Goal: Transaction & Acquisition: Purchase product/service

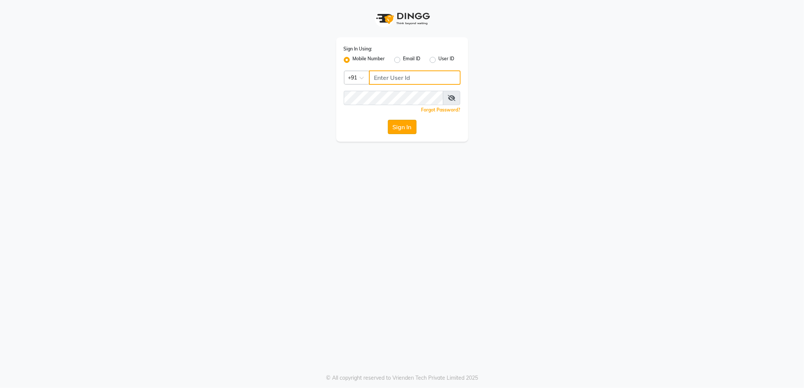
type input "9145786777"
click at [403, 127] on button "Sign In" at bounding box center [402, 127] width 29 height 14
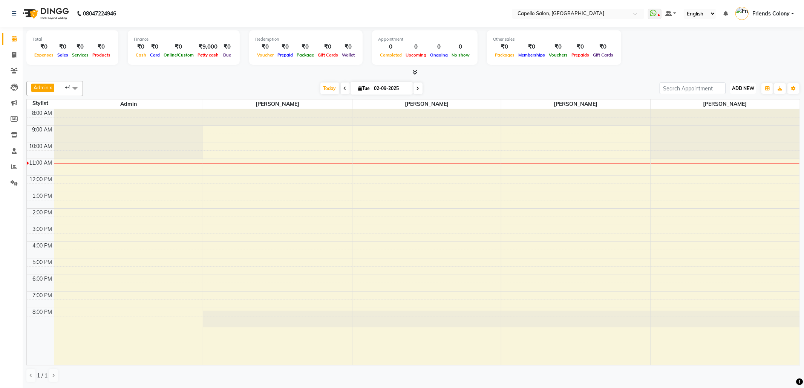
click at [742, 85] on button "ADD NEW Toggle Dropdown" at bounding box center [743, 88] width 26 height 11
click at [736, 130] on link "Add Attendance" at bounding box center [726, 133] width 60 height 10
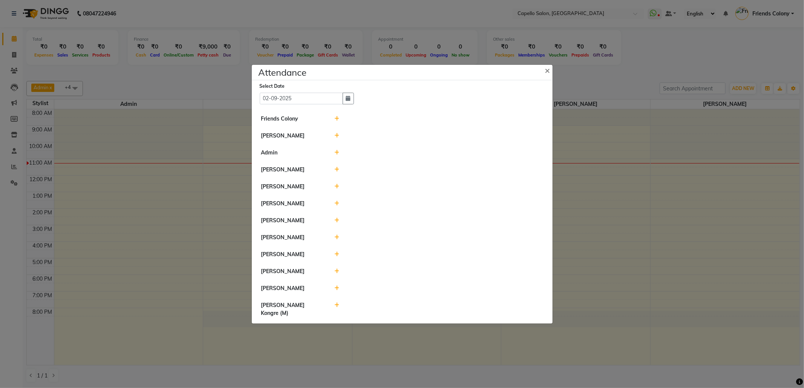
click at [335, 118] on icon at bounding box center [336, 118] width 5 height 5
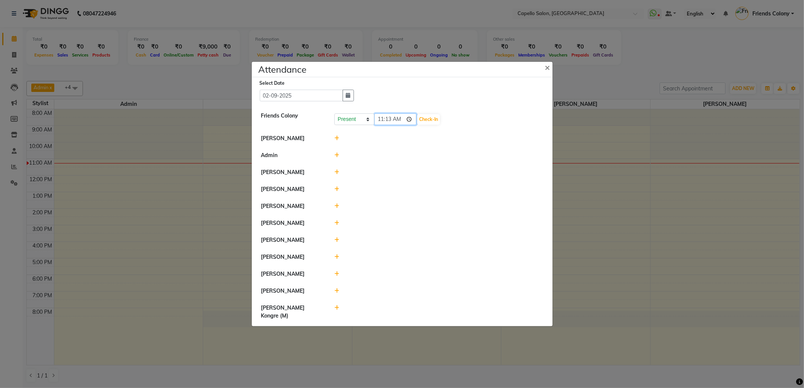
click at [381, 118] on input "11:13" at bounding box center [395, 119] width 42 height 12
type input "10:50"
click at [427, 117] on button "Check-In" at bounding box center [428, 119] width 23 height 11
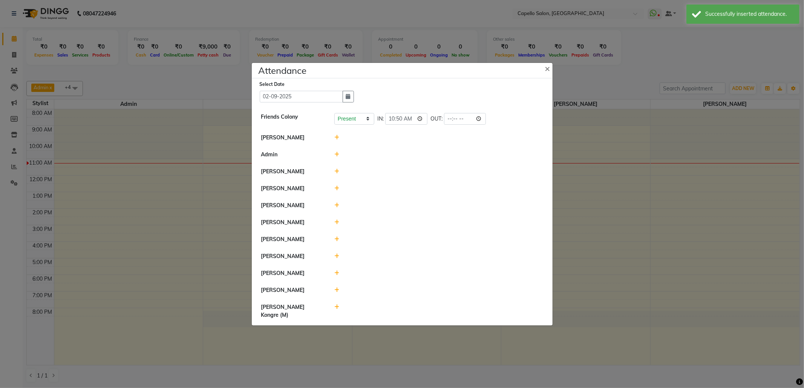
click at [336, 225] on icon at bounding box center [336, 222] width 5 height 5
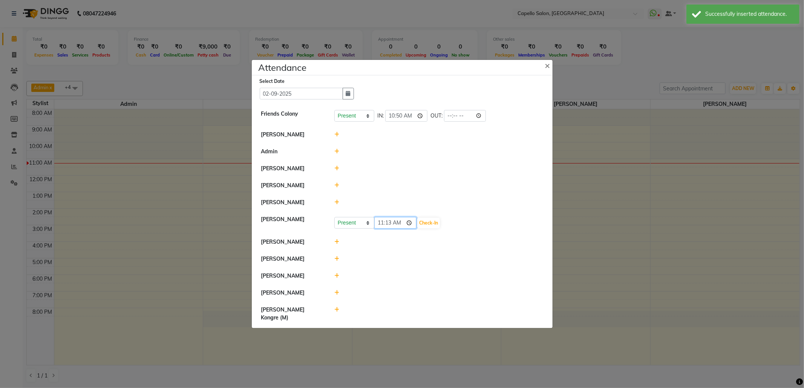
click at [382, 229] on input "11:13" at bounding box center [395, 223] width 42 height 12
type input "10:50"
click at [435, 228] on button "Check-In" at bounding box center [428, 223] width 23 height 11
click at [336, 189] on icon at bounding box center [336, 186] width 5 height 5
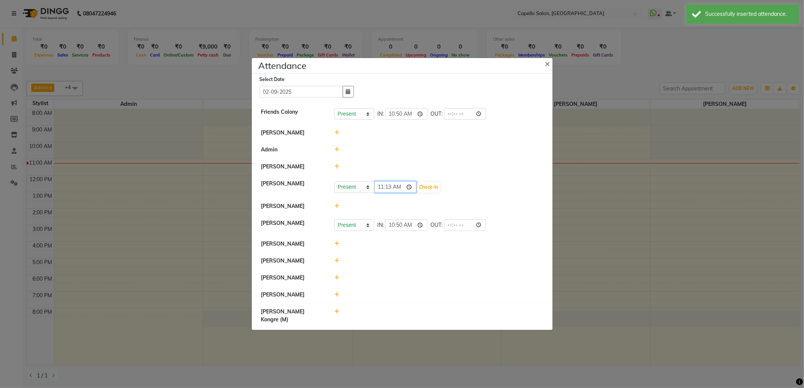
click at [390, 193] on input "11:13" at bounding box center [395, 187] width 42 height 12
type input "11:06"
click at [435, 193] on button "Check-In" at bounding box center [428, 187] width 23 height 11
click at [336, 263] on icon at bounding box center [336, 259] width 5 height 5
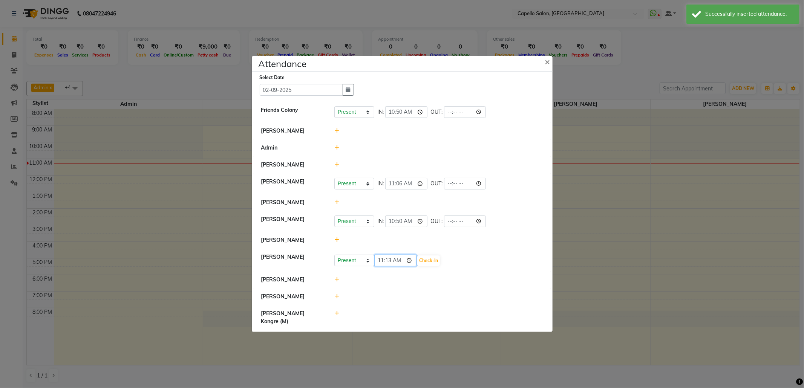
click at [389, 266] on input "11:13" at bounding box center [395, 261] width 42 height 12
type input "11:06"
click at [429, 265] on button "Check-In" at bounding box center [428, 260] width 23 height 11
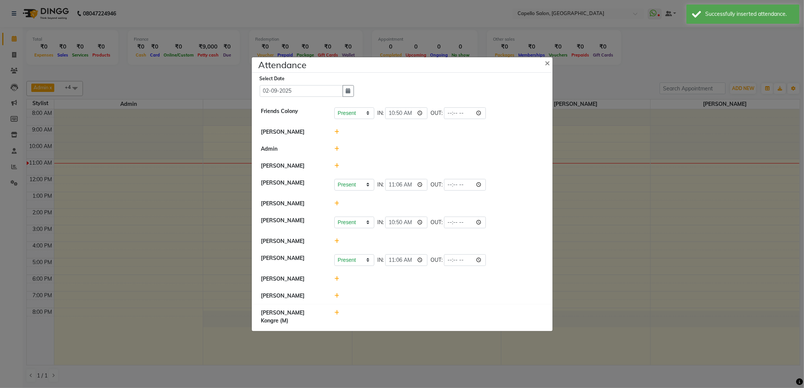
click at [337, 281] on icon at bounding box center [336, 278] width 5 height 5
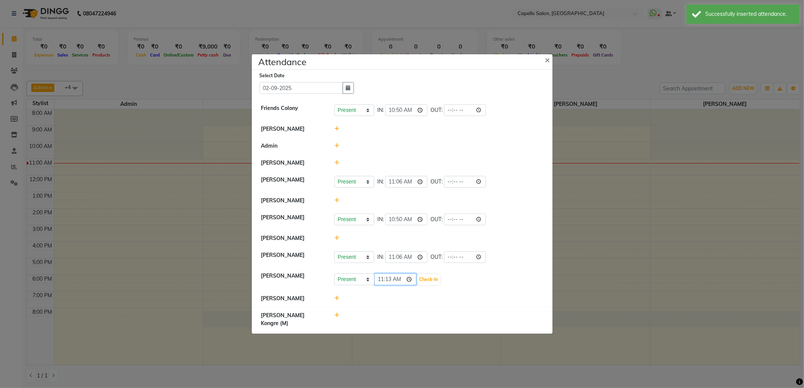
click at [389, 285] on input "11:13" at bounding box center [395, 280] width 42 height 12
type input "11:02"
click at [433, 285] on button "Check-In" at bounding box center [428, 279] width 23 height 11
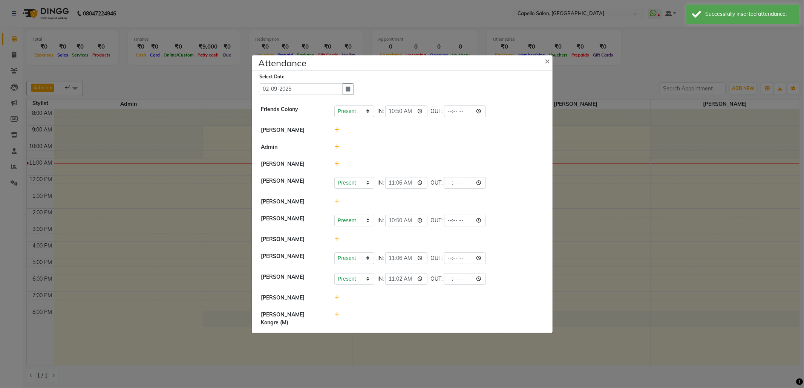
click at [336, 204] on icon at bounding box center [336, 201] width 5 height 5
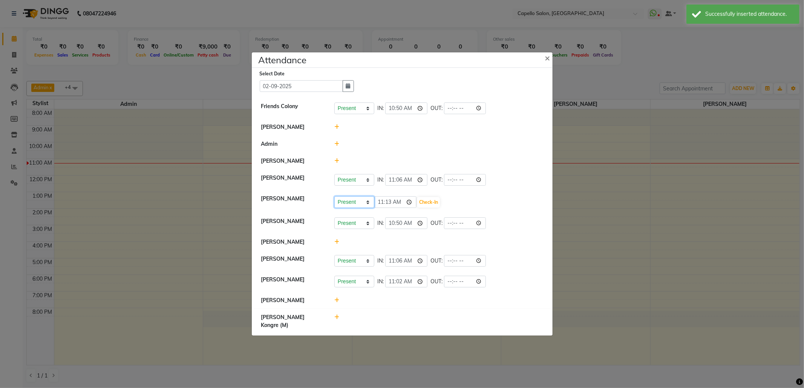
click at [342, 208] on select "Present Absent Late Half Day Weekly Off" at bounding box center [354, 202] width 40 height 12
select select "W"
click at [334, 204] on select "Present Absent Late Half Day Weekly Off" at bounding box center [354, 202] width 40 height 12
click at [380, 208] on button "Save" at bounding box center [382, 202] width 15 height 11
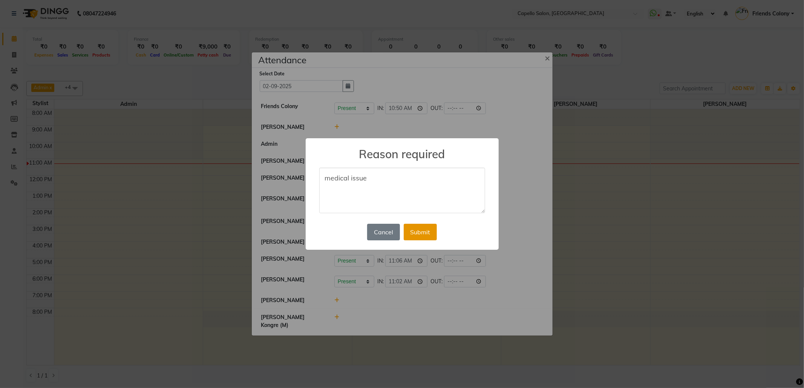
type textarea "medical issue"
click at [420, 232] on button "Submit" at bounding box center [420, 232] width 33 height 17
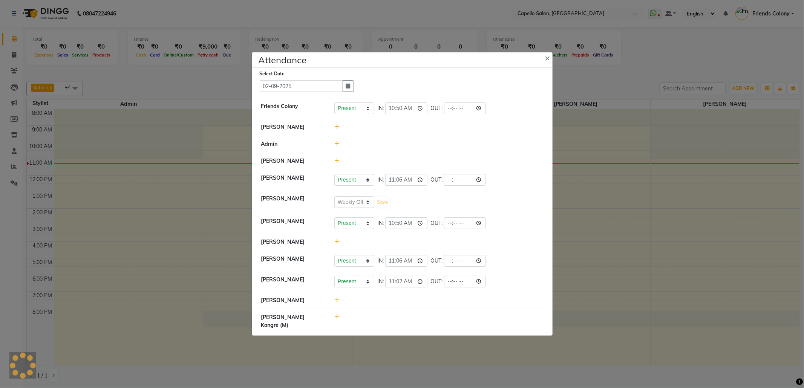
select select "W"
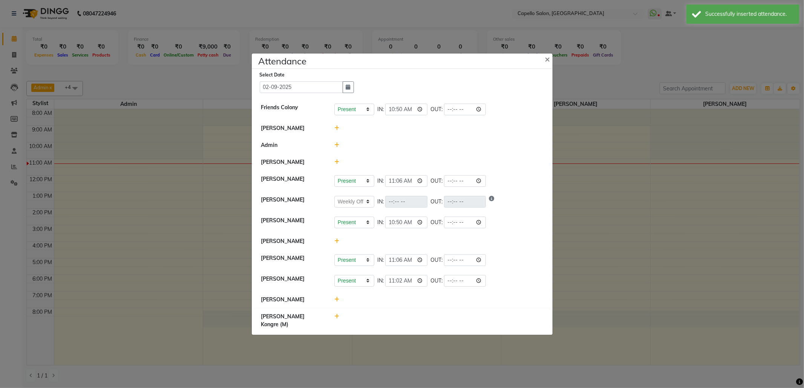
click at [336, 244] on icon at bounding box center [336, 241] width 5 height 5
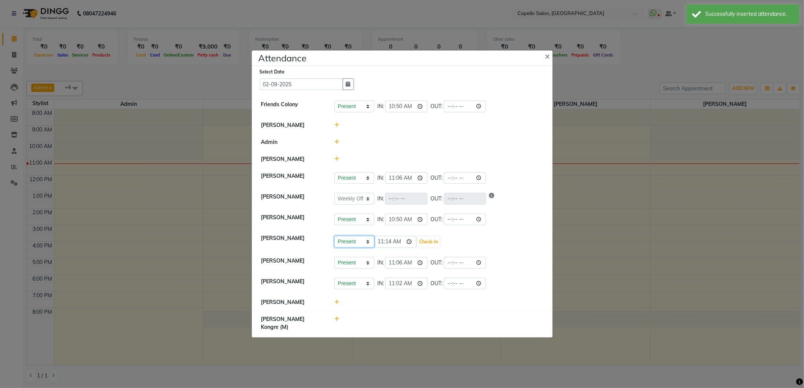
click at [356, 248] on select "Present Absent Late Half Day Weekly Off" at bounding box center [354, 242] width 40 height 12
select select "W"
click at [334, 244] on select "Present Absent Late Half Day Weekly Off" at bounding box center [354, 242] width 40 height 12
click at [382, 247] on button "Save" at bounding box center [382, 242] width 15 height 11
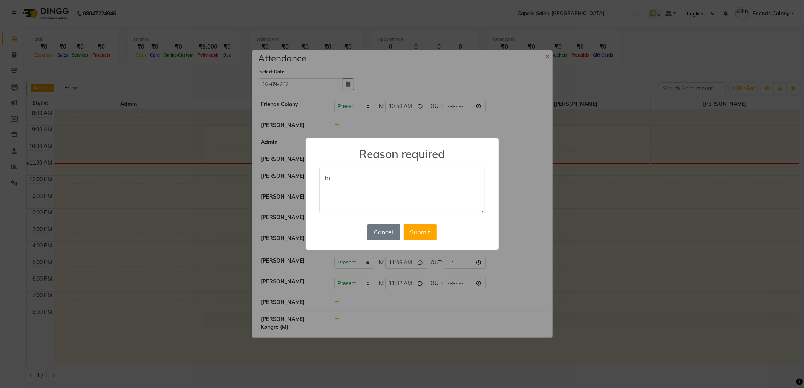
type textarea "h"
type textarea "p"
type textarea "out of nagpur"
click at [426, 225] on button "Submit" at bounding box center [420, 232] width 33 height 17
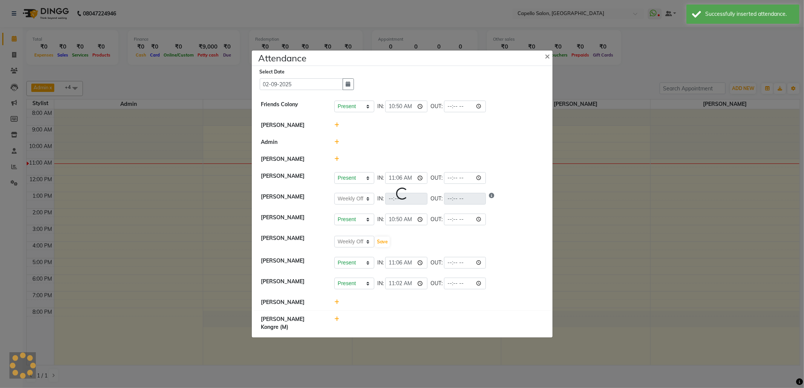
select select "W"
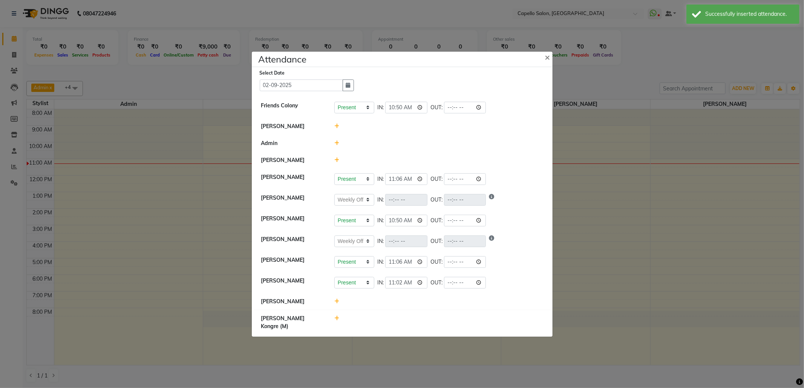
drag, startPoint x: 707, startPoint y: 12, endPoint x: 697, endPoint y: 32, distance: 22.4
click at [707, 13] on div "Successfully inserted attendance." at bounding box center [749, 14] width 89 height 8
click at [546, 57] on span "×" at bounding box center [547, 56] width 5 height 11
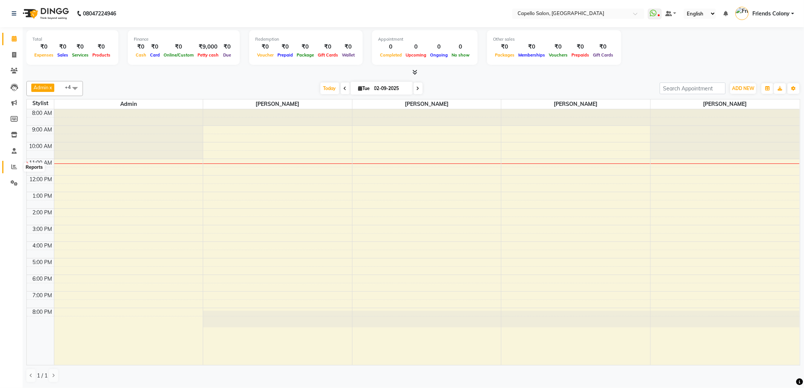
click at [18, 170] on span at bounding box center [14, 167] width 13 height 9
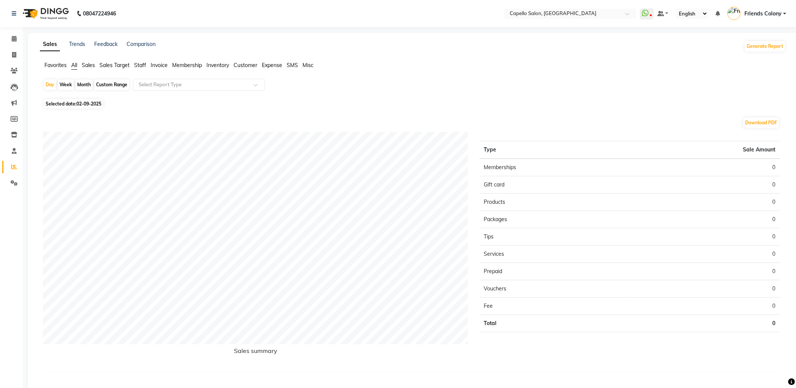
scroll to position [16, 0]
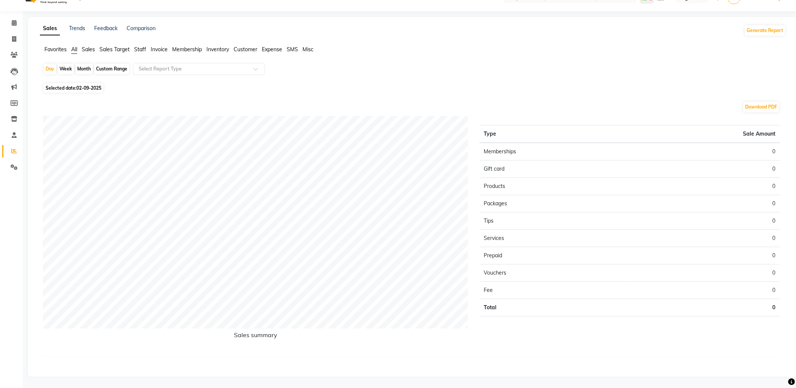
click at [88, 72] on div "Month" at bounding box center [83, 69] width 17 height 11
select select "9"
select select "2025"
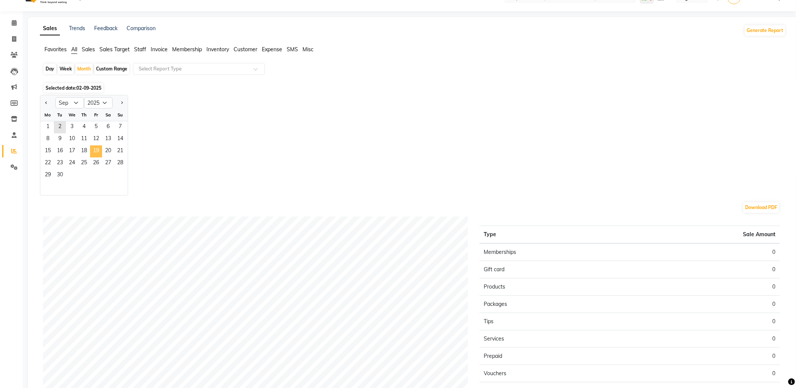
click at [99, 151] on span "19" at bounding box center [96, 151] width 12 height 12
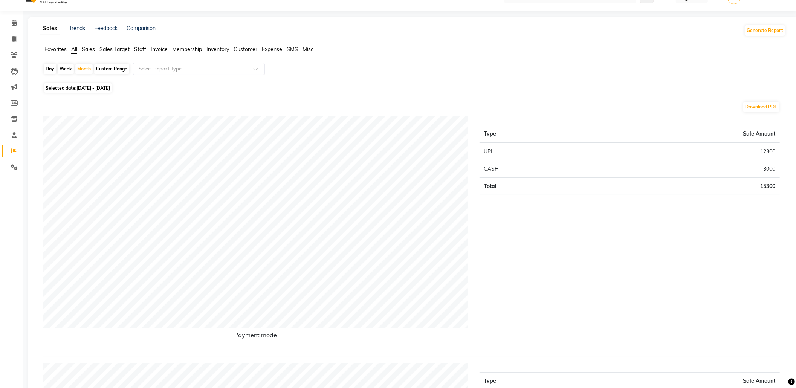
click at [180, 63] on div "Select Report Type" at bounding box center [199, 69] width 132 height 12
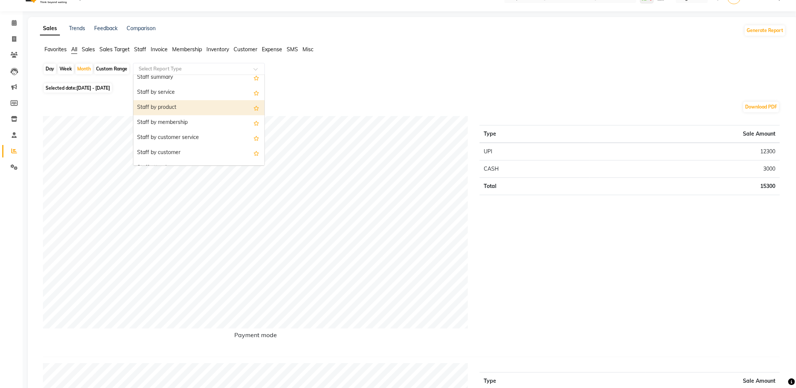
scroll to position [151, 0]
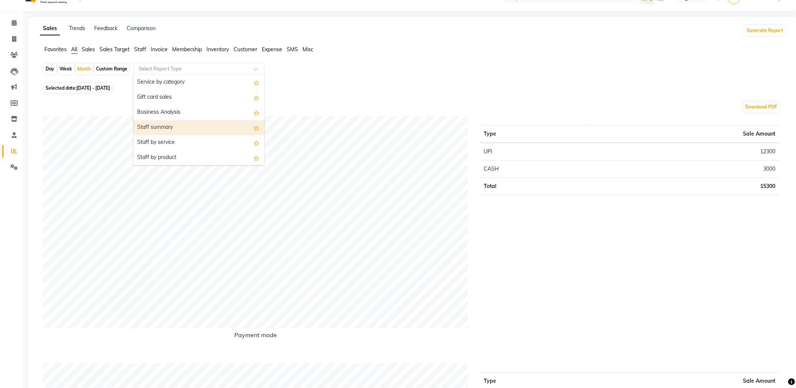
click at [193, 130] on div "Staff summary" at bounding box center [198, 127] width 131 height 15
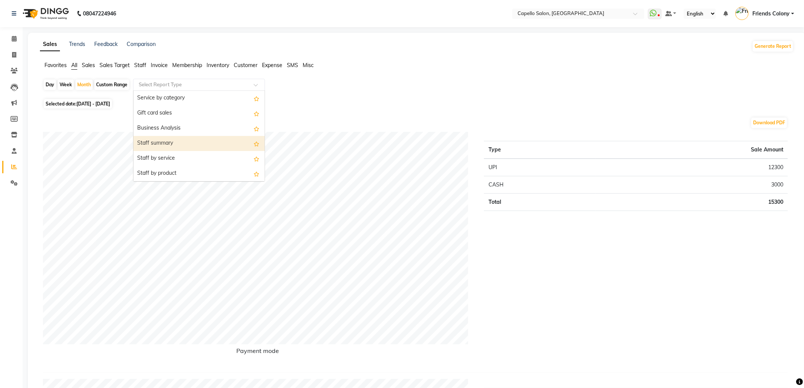
select select "full_report"
select select "csv"
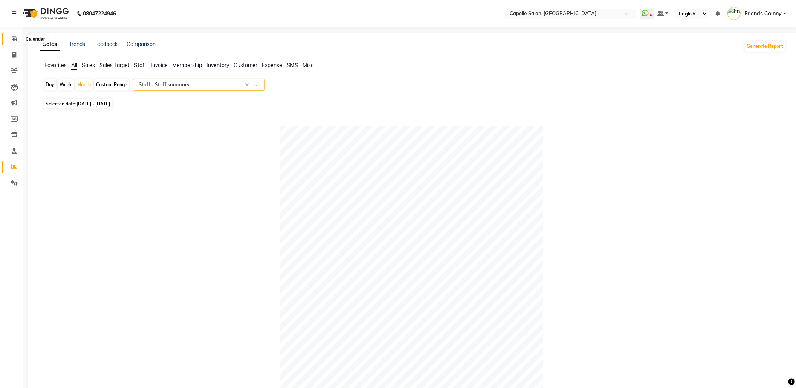
click at [11, 35] on span at bounding box center [14, 39] width 13 height 9
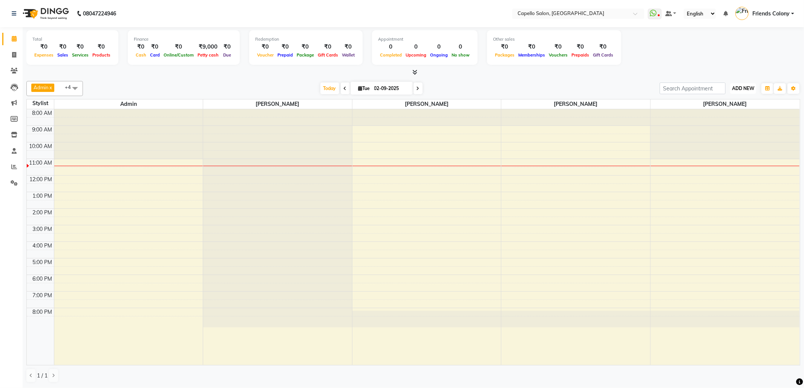
click at [751, 90] on span "ADD NEW" at bounding box center [743, 89] width 22 height 6
click at [739, 133] on link "Add Attendance" at bounding box center [726, 133] width 60 height 10
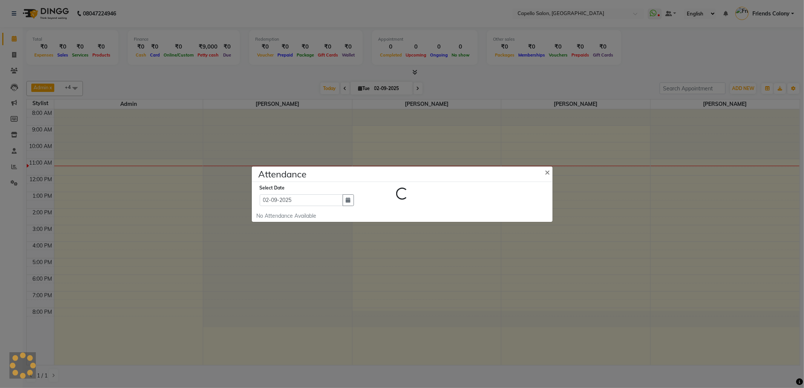
select select "W"
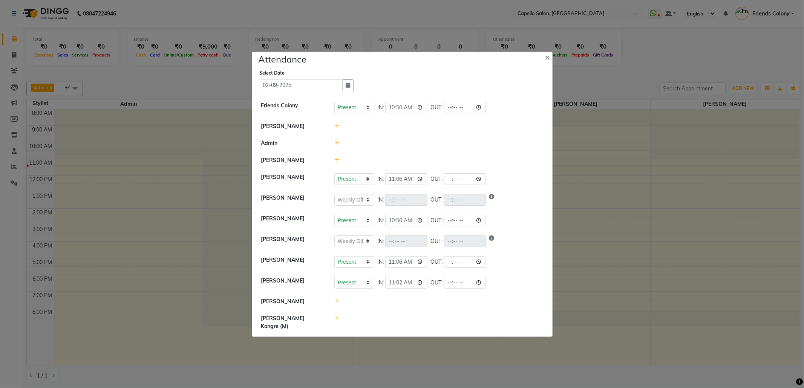
click at [338, 321] on icon at bounding box center [336, 318] width 5 height 5
click at [381, 326] on input "11:23" at bounding box center [395, 322] width 42 height 12
type input "11:18"
click at [427, 323] on button "Check-In" at bounding box center [428, 322] width 23 height 11
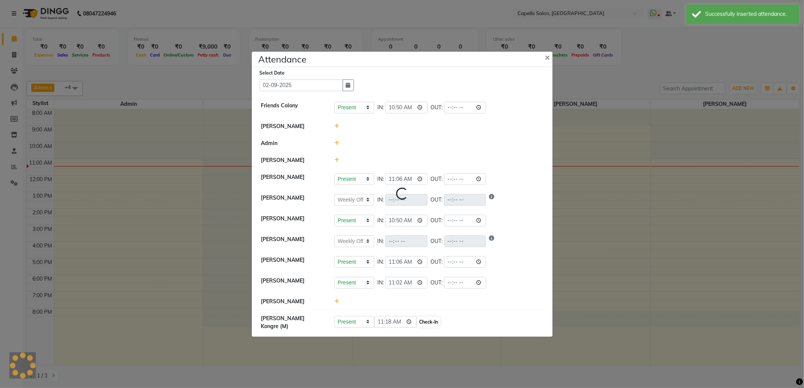
select select "W"
click at [719, 13] on div "Successfully inserted attendance." at bounding box center [749, 14] width 89 height 8
click at [543, 55] on button "×" at bounding box center [548, 56] width 19 height 21
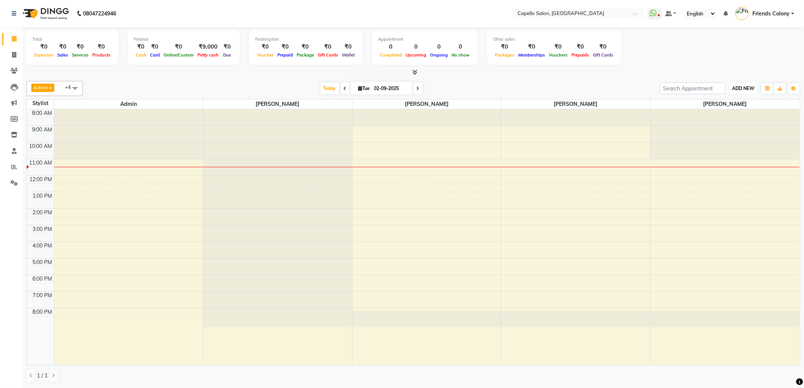
click at [739, 89] on span "ADD NEW" at bounding box center [743, 89] width 22 height 6
click at [725, 133] on link "Add Attendance" at bounding box center [726, 133] width 60 height 10
select select "W"
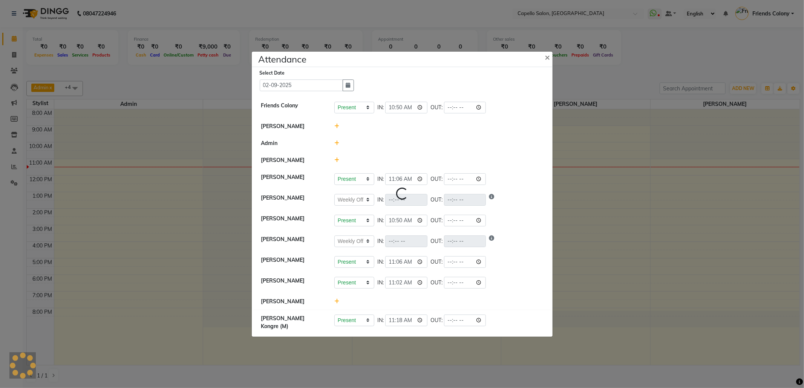
select select "W"
click at [641, 138] on ngb-modal-window "Attendance × Select Date 02-09-2025 Friends Colony Present Absent Late Half Day…" at bounding box center [402, 194] width 804 height 388
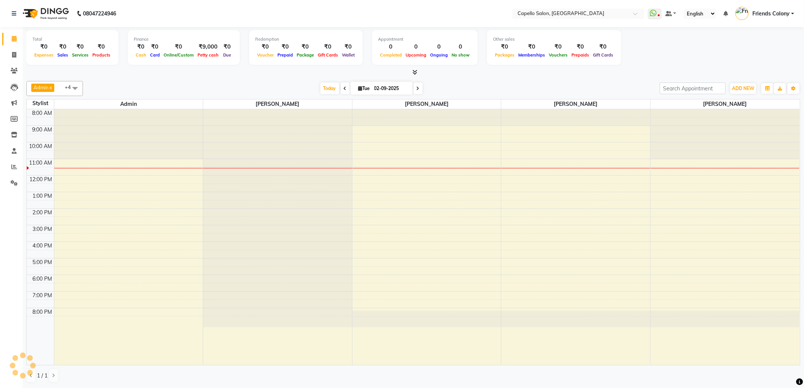
click at [344, 89] on icon at bounding box center [345, 88] width 3 height 5
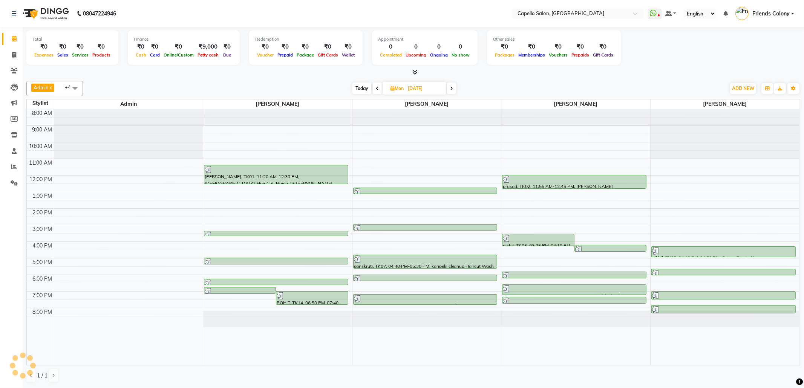
click at [452, 86] on icon at bounding box center [451, 88] width 3 height 5
type input "02-09-2025"
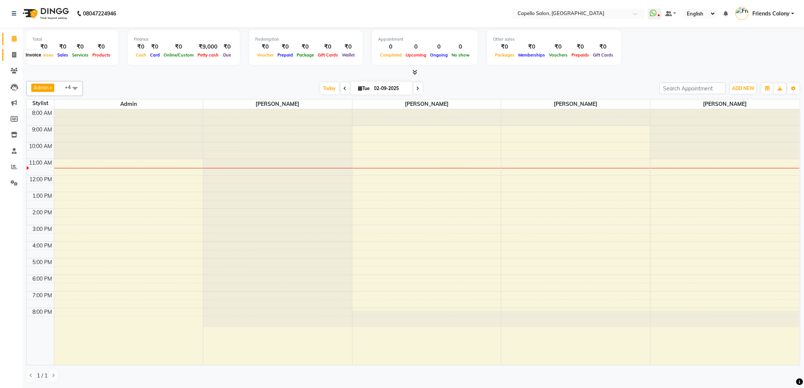
click at [16, 52] on icon at bounding box center [14, 55] width 4 height 6
select select "3583"
select select "service"
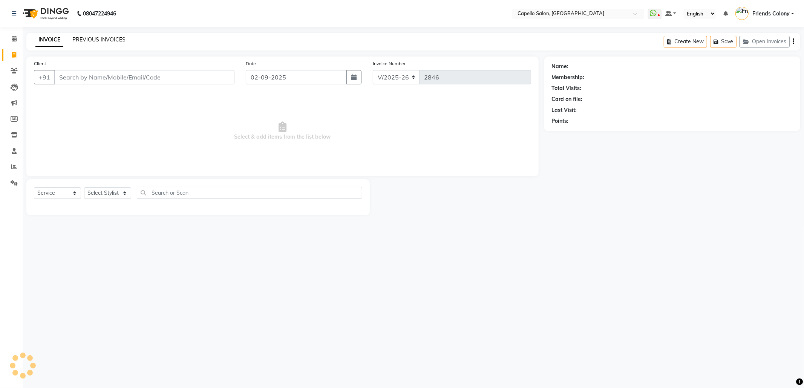
click at [88, 41] on link "PREVIOUS INVOICES" at bounding box center [98, 39] width 53 height 7
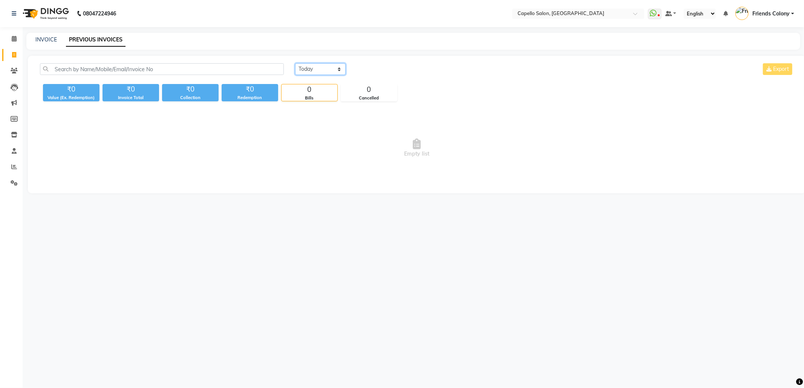
click at [313, 69] on select "Today Yesterday Custom Range" at bounding box center [320, 69] width 50 height 12
click at [295, 63] on select "Today Yesterday Custom Range" at bounding box center [320, 69] width 50 height 12
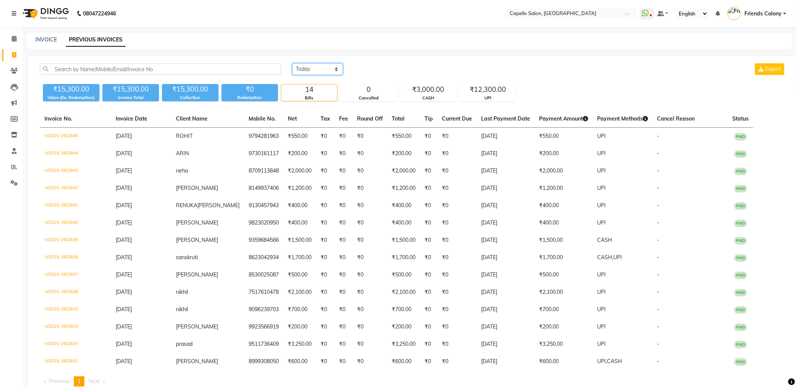
click at [313, 67] on select "Today Yesterday Custom Range" at bounding box center [317, 69] width 50 height 12
select select "today"
click at [292, 63] on select "Today Yesterday Custom Range" at bounding box center [317, 69] width 50 height 12
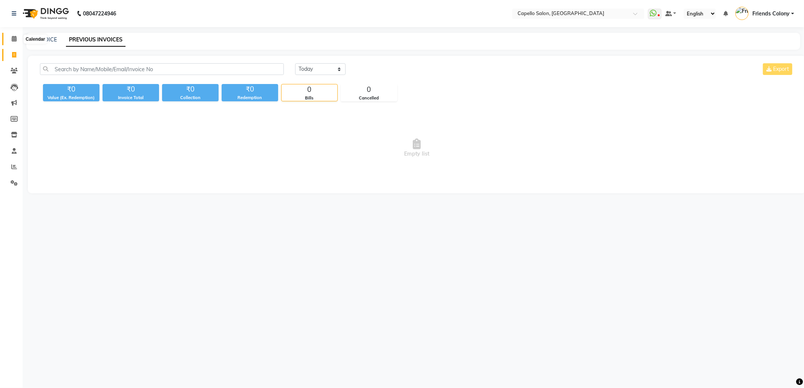
click at [14, 38] on icon at bounding box center [14, 39] width 5 height 6
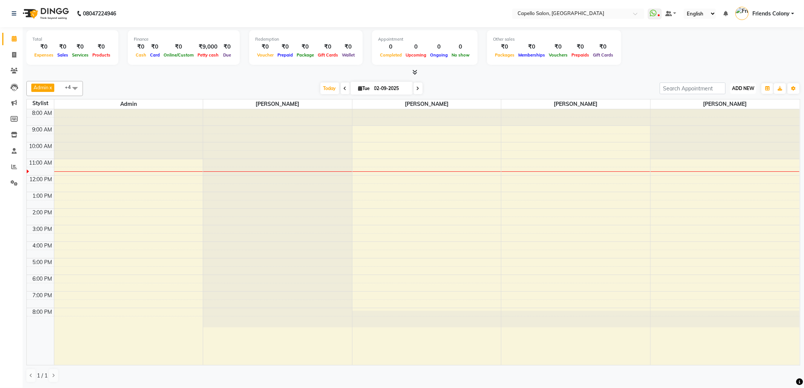
click at [748, 87] on span "ADD NEW" at bounding box center [743, 89] width 22 height 6
click at [732, 134] on link "Add Attendance" at bounding box center [726, 133] width 60 height 10
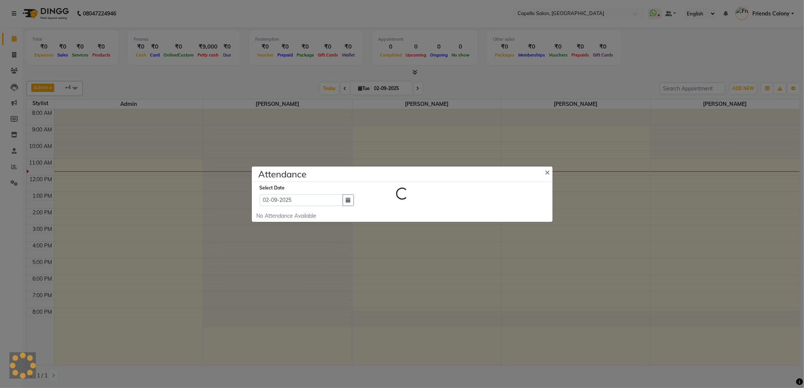
select select "W"
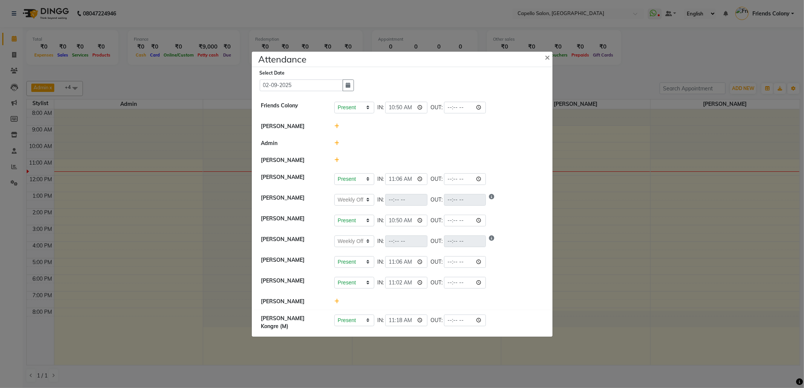
click at [335, 124] on icon at bounding box center [336, 126] width 5 height 5
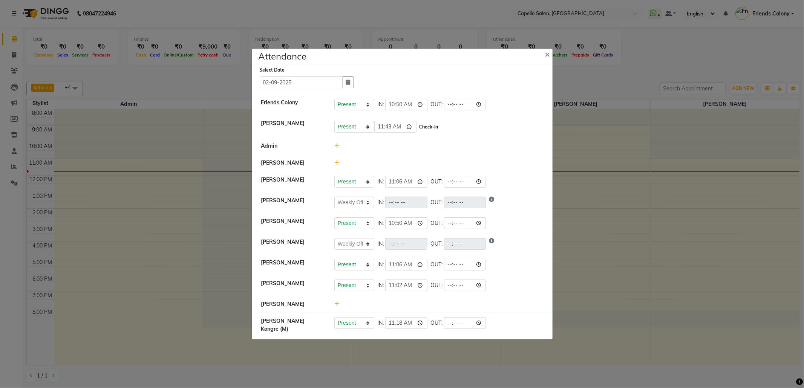
click at [422, 124] on button "Check-In" at bounding box center [428, 127] width 23 height 11
select select "W"
click at [547, 49] on span "×" at bounding box center [547, 54] width 5 height 11
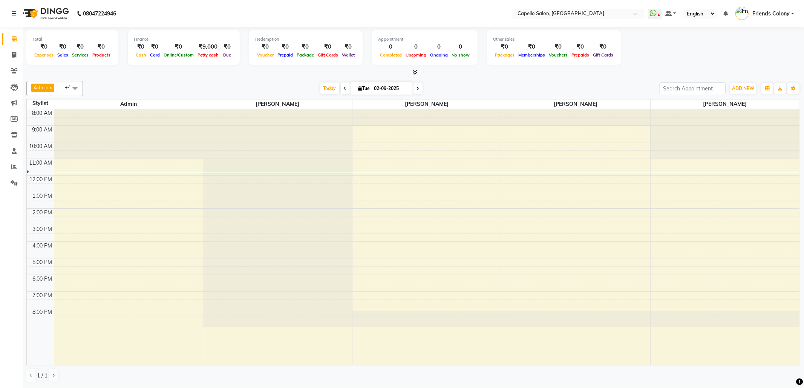
click at [547, 49] on div "Select Date 02-09-2025 Friends Colony Present Absent Late Half Day Weekly Off I…" at bounding box center [402, 183] width 301 height 274
click at [12, 129] on link "Inventory" at bounding box center [11, 135] width 18 height 12
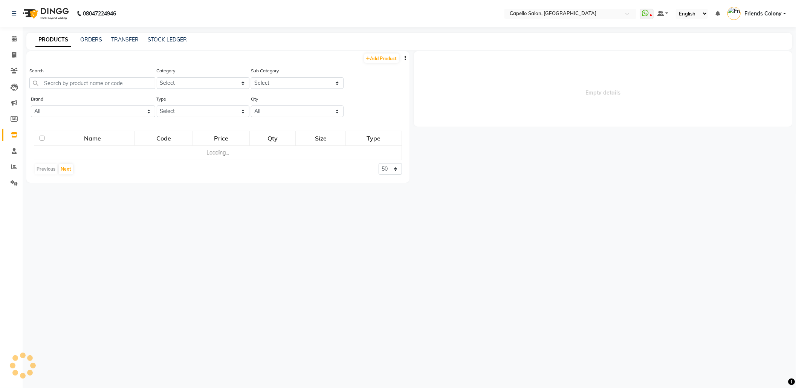
select select
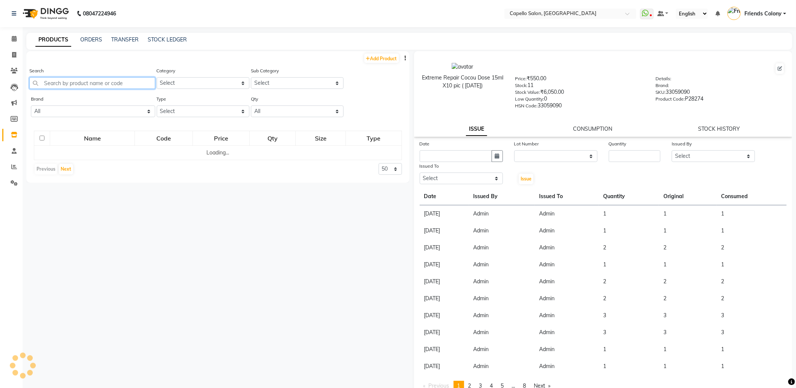
click at [77, 79] on input "text" at bounding box center [92, 83] width 126 height 12
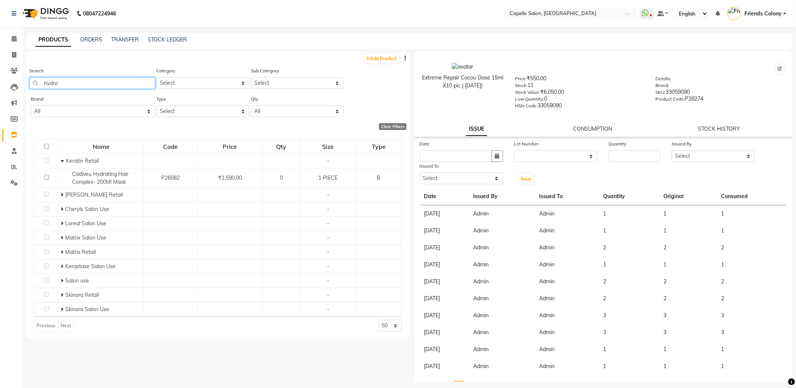
drag, startPoint x: 62, startPoint y: 83, endPoint x: 25, endPoint y: 78, distance: 37.3
click at [25, 78] on main "PRODUCTS ORDERS TRANSFER STOCK LEDGER Add Product Search hydra Category Select …" at bounding box center [410, 213] width 774 height 360
drag, startPoint x: 59, startPoint y: 83, endPoint x: 0, endPoint y: 80, distance: 58.9
click at [0, 80] on app-home "08047224946 Select Location × Capello Salon, Friends Colony WhatsApp Status ✕ S…" at bounding box center [398, 196] width 796 height 393
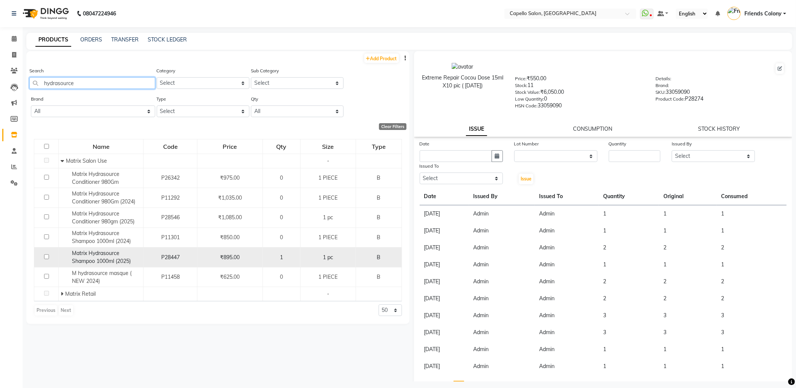
type input "hydrasource"
click at [45, 257] on input "checkbox" at bounding box center [46, 256] width 5 height 5
checkbox input "true"
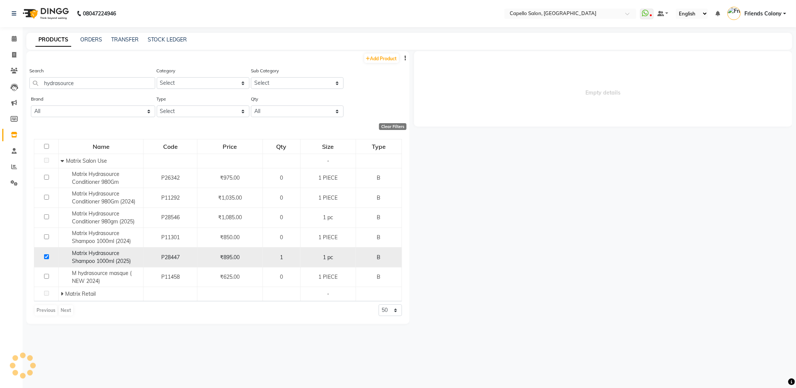
select select
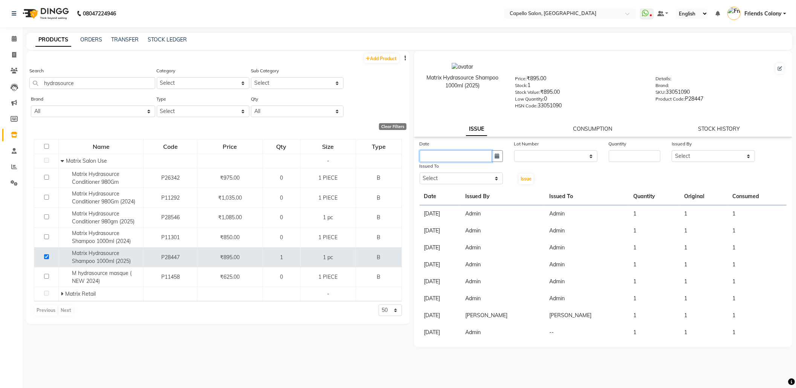
click at [453, 156] on input "text" at bounding box center [456, 156] width 72 height 12
select select "9"
select select "2025"
click at [442, 191] on div "2" at bounding box center [440, 195] width 12 height 12
type input "02-09-2025"
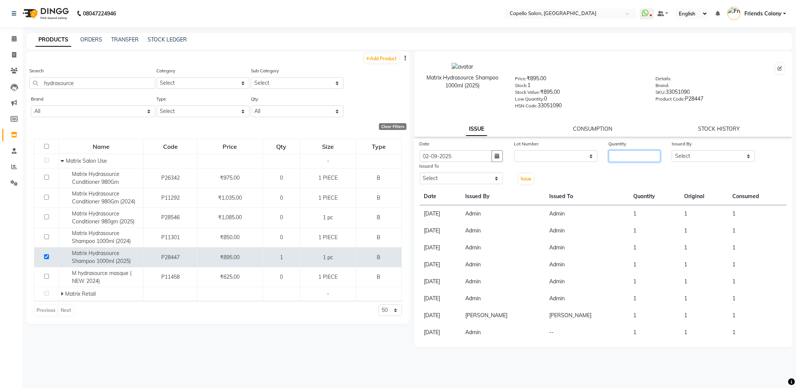
click at [630, 154] on input "number" at bounding box center [635, 156] width 52 height 12
type input "1"
click at [695, 154] on select "Select Admin ANKIT BANDEWAR Friends Colony Harsha Shiwankar mohini godhane NEHA…" at bounding box center [713, 156] width 83 height 12
select select "16604"
click at [672, 150] on select "Select Admin ANKIT BANDEWAR Friends Colony Harsha Shiwankar mohini godhane NEHA…" at bounding box center [713, 156] width 83 height 12
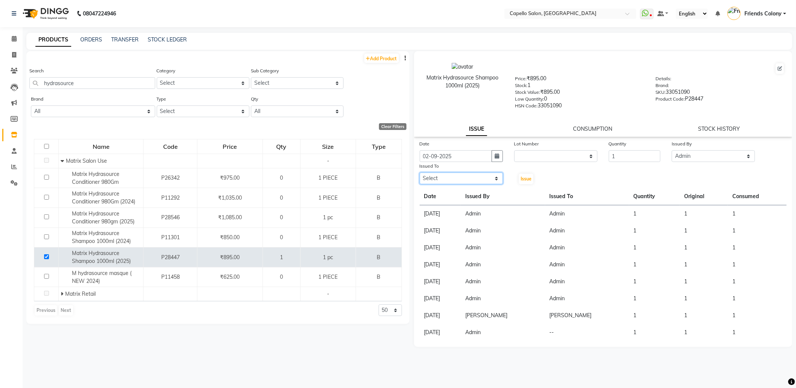
click at [458, 181] on select "Select Admin ANKIT BANDEWAR Friends Colony Harsha Shiwankar mohini godhane NEHA…" at bounding box center [461, 179] width 83 height 12
select select "16604"
click at [420, 173] on select "Select Admin ANKIT BANDEWAR Friends Colony Harsha Shiwankar mohini godhane NEHA…" at bounding box center [461, 179] width 83 height 12
click at [523, 177] on span "Issue" at bounding box center [526, 179] width 11 height 6
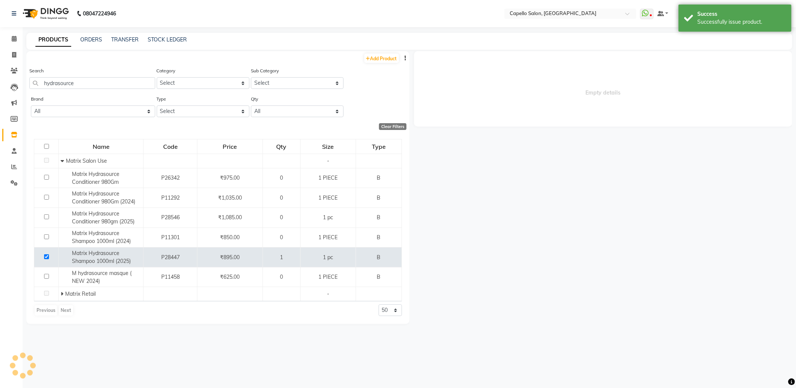
select select
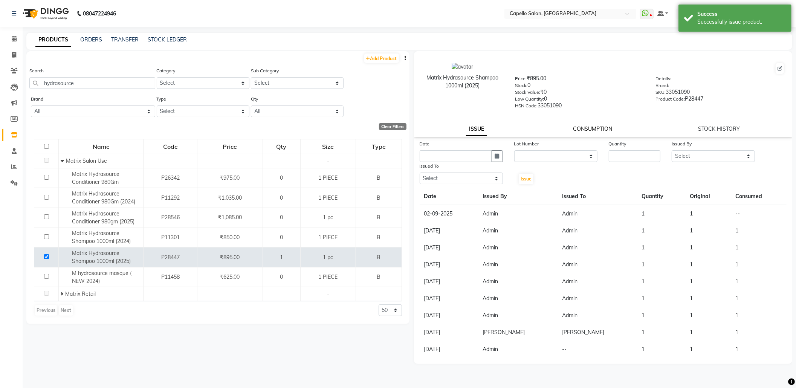
click at [604, 125] on link "CONSUMPTION" at bounding box center [592, 128] width 39 height 7
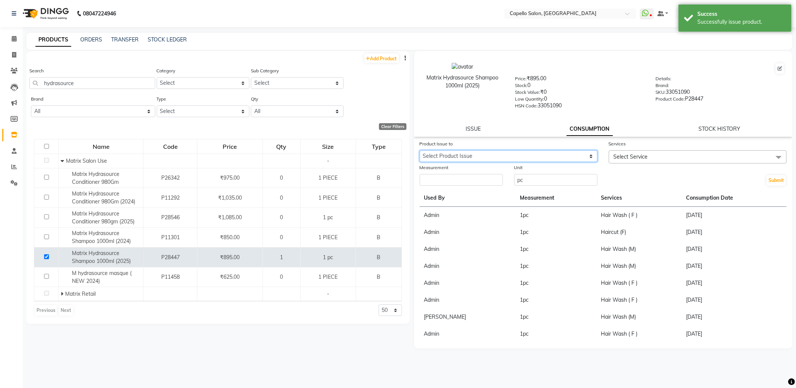
click at [584, 151] on select "Select Product Issue 2025-09-02, Issued to: Admin, Balance: 1" at bounding box center [509, 156] width 178 height 12
select select "1199579"
click at [420, 150] on select "Select Product Issue 2025-09-02, Issued to: Admin, Balance: 1" at bounding box center [509, 156] width 178 height 12
click at [622, 155] on span "Select Service" at bounding box center [631, 156] width 34 height 7
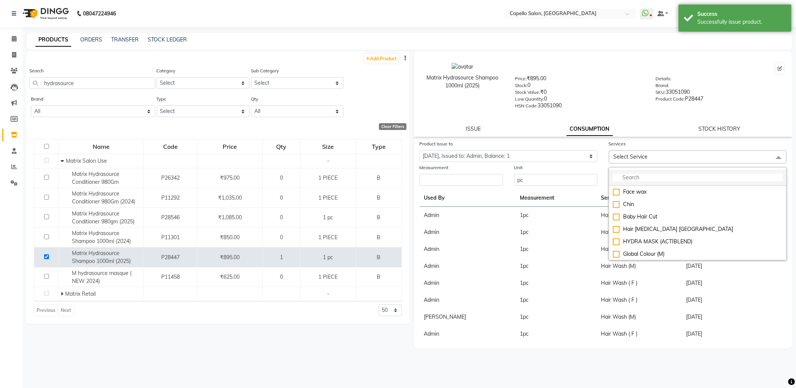
click at [638, 176] on input "multiselect-search" at bounding box center [698, 178] width 170 height 8
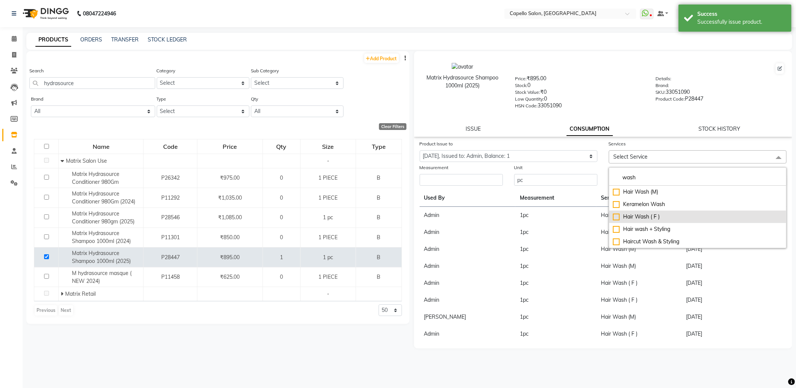
type input "wash"
click at [616, 218] on div "Hair Wash ( F )" at bounding box center [698, 217] width 170 height 8
checkbox input "true"
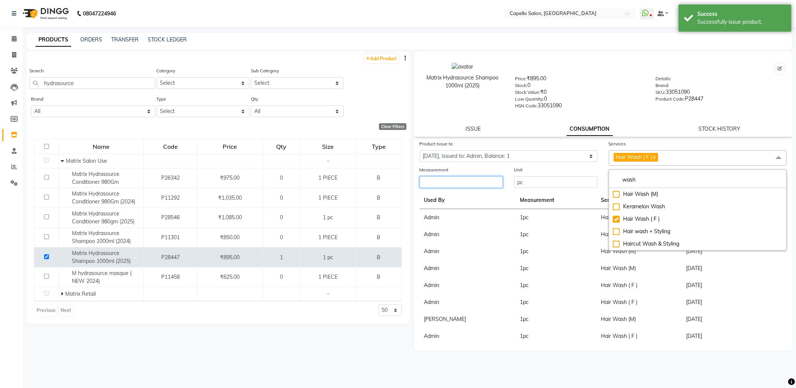
click at [479, 178] on input "number" at bounding box center [461, 182] width 83 height 12
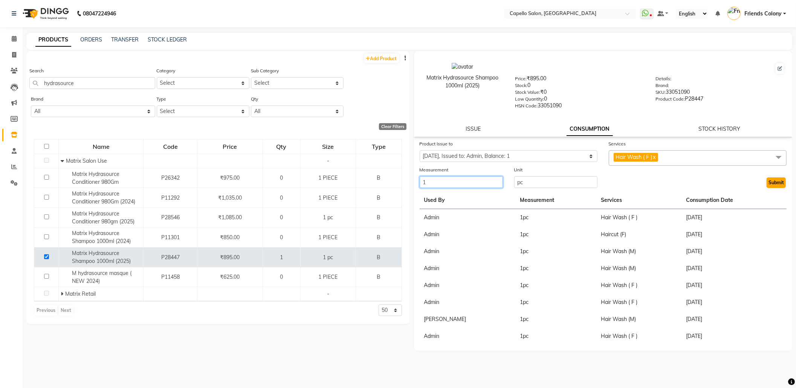
type input "1"
click at [775, 180] on button "Submit" at bounding box center [776, 182] width 19 height 11
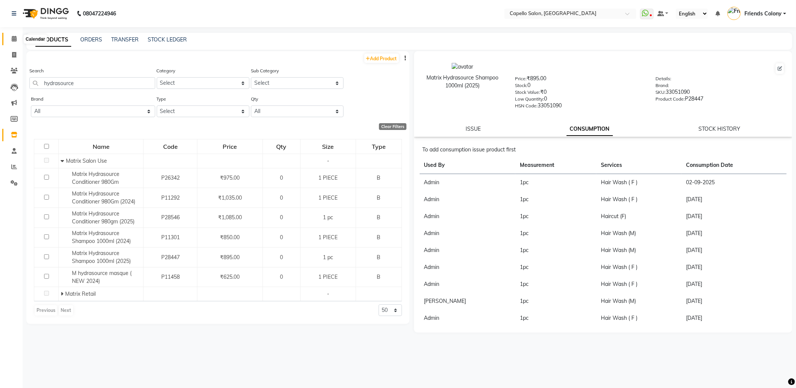
click at [14, 39] on icon at bounding box center [14, 39] width 5 height 6
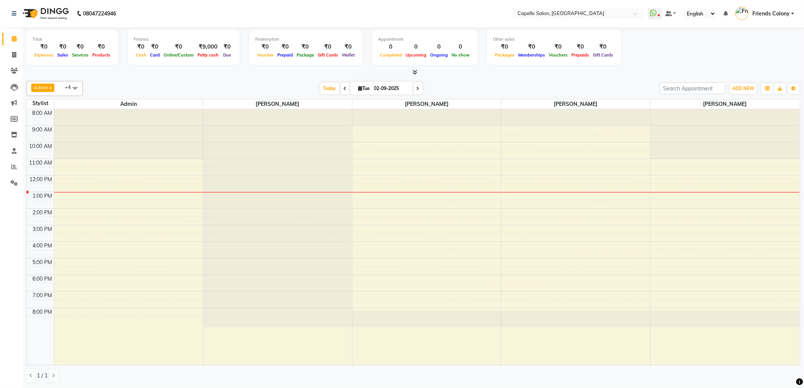
drag, startPoint x: 659, startPoint y: 191, endPoint x: 651, endPoint y: 189, distance: 8.0
drag, startPoint x: 631, startPoint y: 151, endPoint x: 591, endPoint y: 125, distance: 47.3
drag, startPoint x: 591, startPoint y: 130, endPoint x: 593, endPoint y: 149, distance: 19.3
drag, startPoint x: 603, startPoint y: 103, endPoint x: 638, endPoint y: 142, distance: 52.6
click at [645, 151] on table "Stylist Admin ANKIT BANDEWAR mohini godhane Shubhnashu Rahule Harsha Shiwankar …" at bounding box center [413, 232] width 774 height 266
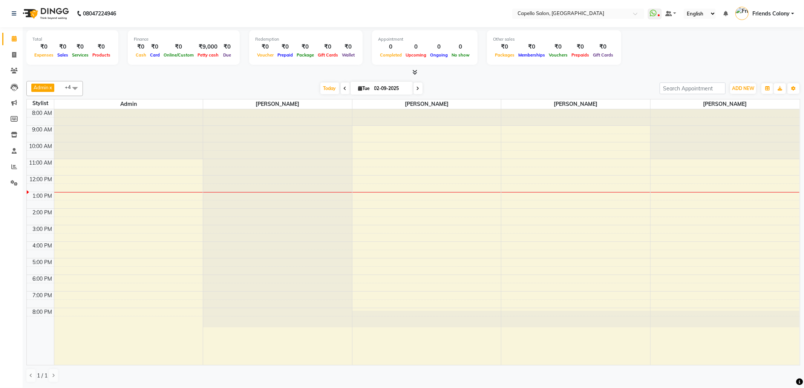
click at [648, 46] on div "Total ₹0 Expenses ₹0 Sales ₹0 Services ₹0 Products Finance ₹0 Cash ₹0 Card ₹0 O…" at bounding box center [413, 48] width 774 height 37
drag, startPoint x: 636, startPoint y: 69, endPoint x: 558, endPoint y: 81, distance: 79.0
click at [558, 81] on div "Admin x ANKIT BANDEWAR x Shubhnashu Rahule x mohini godhane x Harsha Shiwankar …" at bounding box center [413, 88] width 774 height 15
drag, startPoint x: 798, startPoint y: 52, endPoint x: 775, endPoint y: 41, distance: 24.9
click at [706, 44] on div "Total ₹0 Expenses ₹0 Sales ₹0 Services ₹0 Products Finance ₹0 Cash ₹0 Card ₹0 O…" at bounding box center [413, 48] width 774 height 37
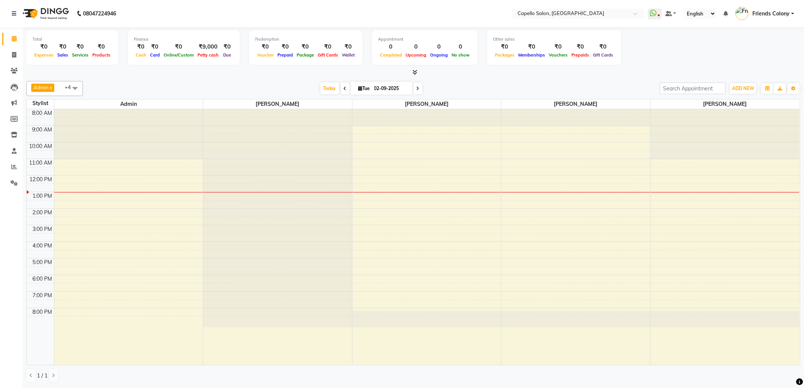
drag, startPoint x: 794, startPoint y: 41, endPoint x: 723, endPoint y: 54, distance: 72.6
click at [723, 54] on div "Total ₹0 Expenses ₹0 Sales ₹0 Services ₹0 Products Finance ₹0 Cash ₹0 Card ₹0 O…" at bounding box center [413, 48] width 774 height 37
drag, startPoint x: 712, startPoint y: 44, endPoint x: 763, endPoint y: 86, distance: 66.1
click at [772, 98] on div "Total ₹0 Expenses ₹0 Sales ₹0 Services ₹0 Products Finance ₹0 Cash ₹0 Card ₹0 O…" at bounding box center [413, 207] width 781 height 361
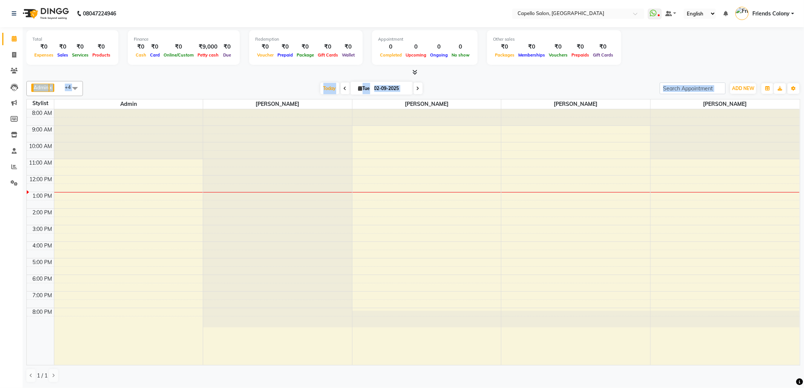
click at [748, 66] on div "Total ₹0 Expenses ₹0 Sales ₹0 Services ₹0 Products Finance ₹0 Cash ₹0 Card ₹0 O…" at bounding box center [413, 48] width 774 height 37
drag, startPoint x: 803, startPoint y: 101, endPoint x: 803, endPoint y: 114, distance: 12.8
click at [803, 114] on div "Total ₹0 Expenses ₹0 Sales ₹0 Services ₹0 Products Finance ₹0 Cash ₹0 Card ₹0 O…" at bounding box center [413, 207] width 781 height 361
click at [772, 46] on div "Total ₹0 Expenses ₹0 Sales ₹0 Services ₹0 Products Finance ₹0 Cash ₹0 Card ₹0 O…" at bounding box center [413, 48] width 774 height 37
drag, startPoint x: 693, startPoint y: 55, endPoint x: 782, endPoint y: 99, distance: 99.4
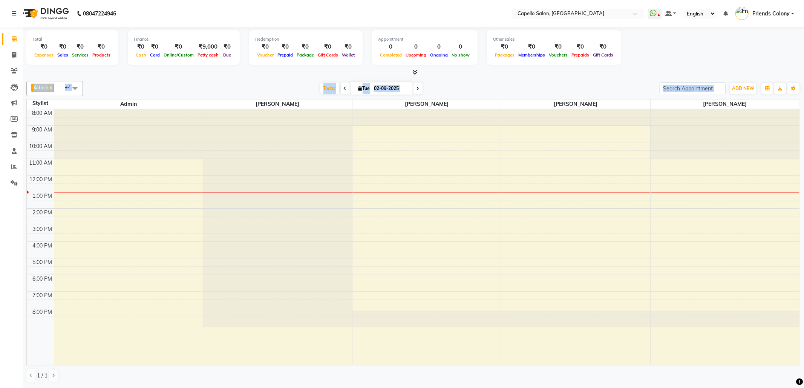
click at [782, 99] on div "Total ₹0 Expenses ₹0 Sales ₹0 Services ₹0 Products Finance ₹0 Cash ₹0 Card ₹0 O…" at bounding box center [413, 207] width 781 height 361
click at [739, 11] on img at bounding box center [741, 13] width 13 height 13
click at [658, 38] on div "Total ₹0 Expenses ₹0 Sales ₹0 Services ₹0 Products Finance ₹0 Cash ₹0 Card ₹0 O…" at bounding box center [413, 48] width 774 height 37
drag, startPoint x: 773, startPoint y: 47, endPoint x: 803, endPoint y: 58, distance: 32.2
click at [777, 62] on div "Total ₹0 Expenses ₹0 Sales ₹0 Services ₹0 Products Finance ₹0 Cash ₹0 Card ₹0 O…" at bounding box center [413, 48] width 774 height 37
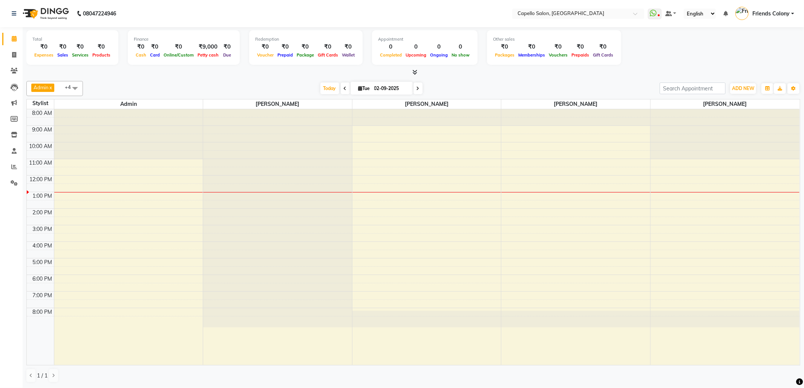
drag, startPoint x: 803, startPoint y: 58, endPoint x: 699, endPoint y: 60, distance: 104.0
click at [699, 60] on div "Total ₹0 Expenses ₹0 Sales ₹0 Services ₹0 Products Finance ₹0 Cash ₹0 Card ₹0 O…" at bounding box center [413, 207] width 781 height 361
drag, startPoint x: 683, startPoint y: 242, endPoint x: 803, endPoint y: 118, distance: 171.9
click at [803, 139] on div "Total ₹0 Expenses ₹0 Sales ₹0 Services ₹0 Products Finance ₹0 Cash ₹0 Card ₹0 O…" at bounding box center [413, 207] width 781 height 361
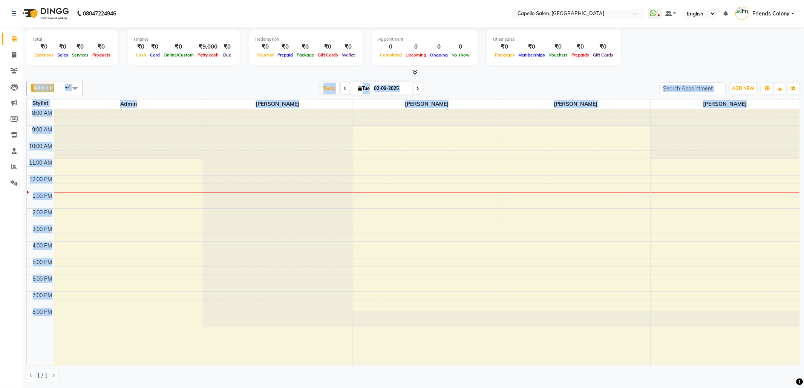
drag, startPoint x: 625, startPoint y: 112, endPoint x: 669, endPoint y: 46, distance: 79.8
drag, startPoint x: 669, startPoint y: 46, endPoint x: 742, endPoint y: 67, distance: 75.8
click at [742, 74] on div at bounding box center [413, 73] width 774 height 8
drag, startPoint x: 18, startPoint y: 50, endPoint x: 19, endPoint y: 57, distance: 6.1
click at [18, 51] on span at bounding box center [14, 55] width 13 height 9
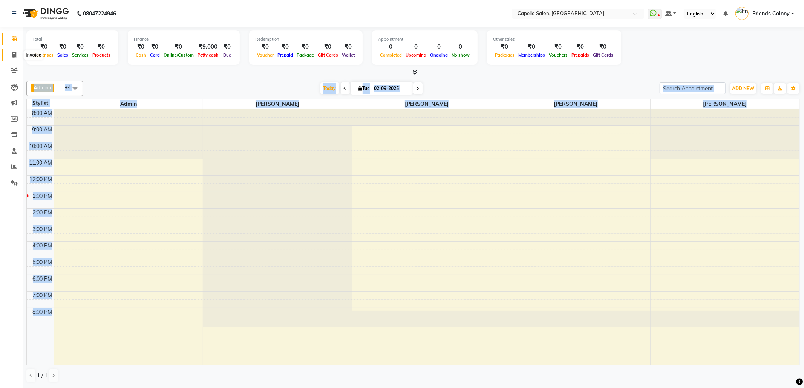
select select "service"
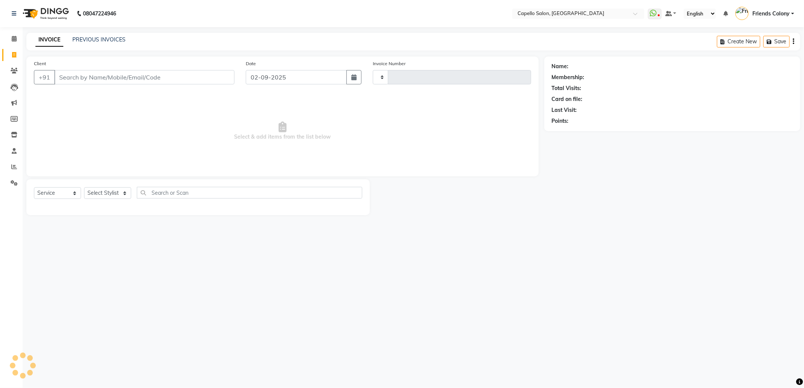
type input "2846"
select select "3583"
click at [127, 78] on input "Client" at bounding box center [144, 77] width 180 height 14
click at [125, 77] on input "Client" at bounding box center [144, 77] width 180 height 14
click at [15, 36] on icon at bounding box center [14, 39] width 5 height 6
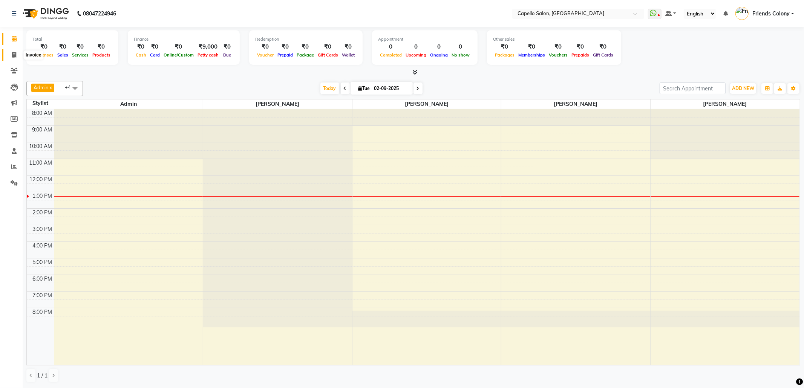
click at [14, 56] on icon at bounding box center [14, 55] width 4 height 6
select select "service"
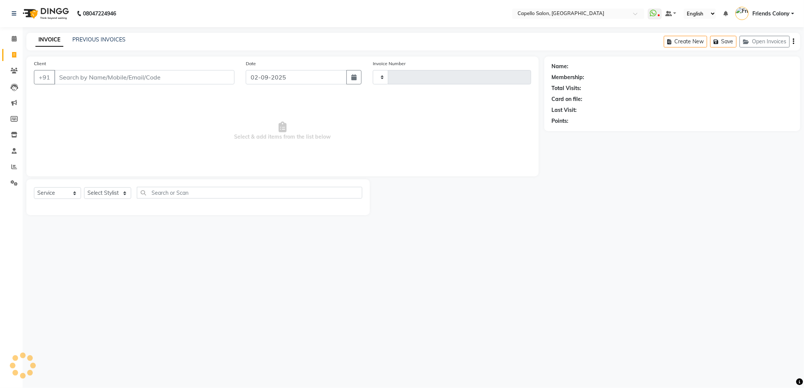
type input "2846"
select select "3583"
click at [83, 75] on input "Client" at bounding box center [144, 77] width 180 height 14
click at [12, 72] on icon at bounding box center [14, 71] width 7 height 6
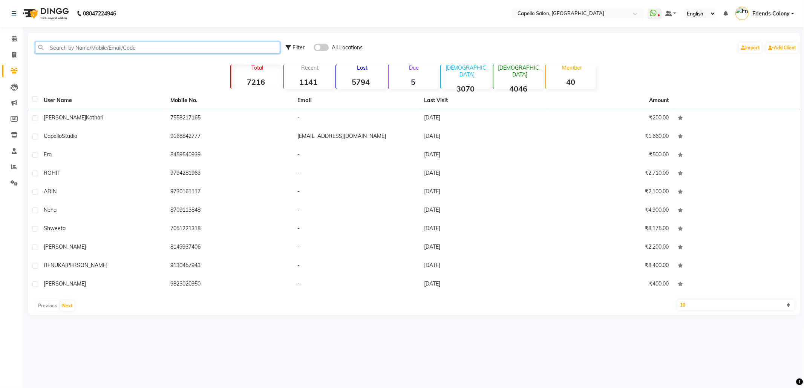
click at [117, 47] on input "text" at bounding box center [157, 48] width 245 height 12
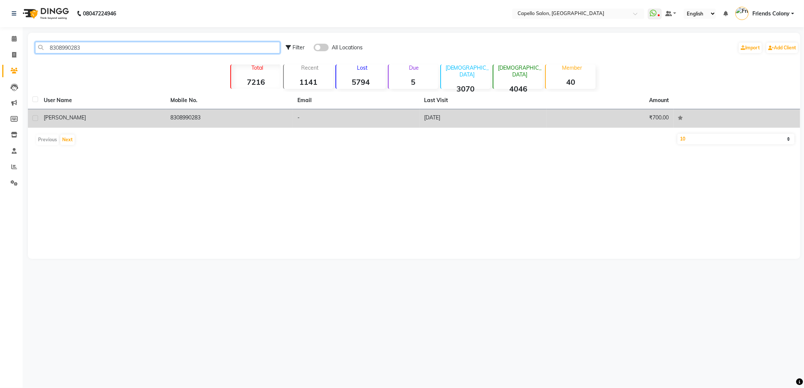
type input "8308990283"
click at [191, 118] on td "8308990283" at bounding box center [229, 118] width 127 height 18
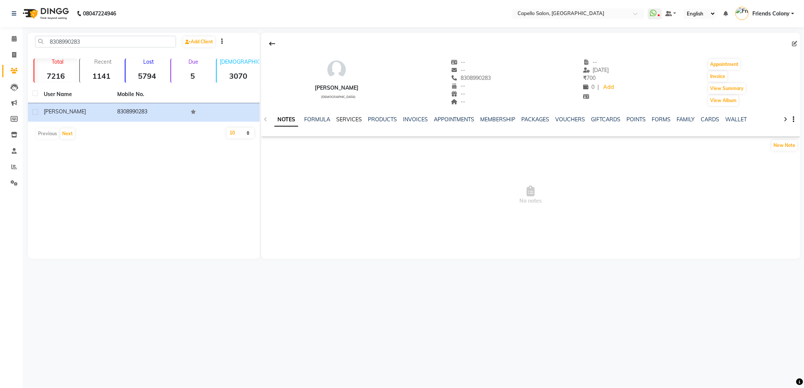
click at [356, 116] on link "SERVICES" at bounding box center [349, 119] width 26 height 7
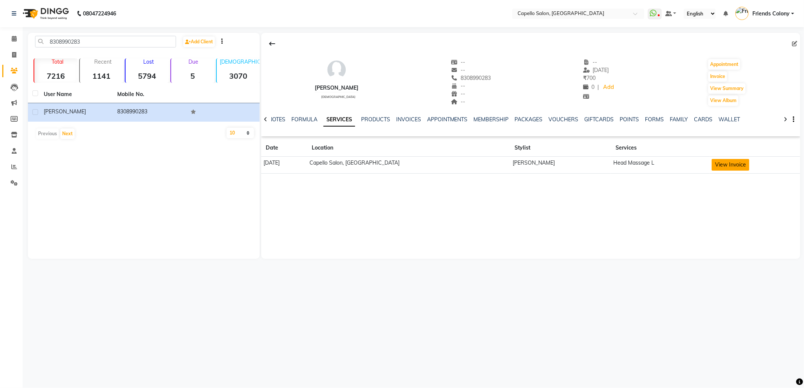
click at [727, 162] on button "View Invoice" at bounding box center [730, 165] width 38 height 12
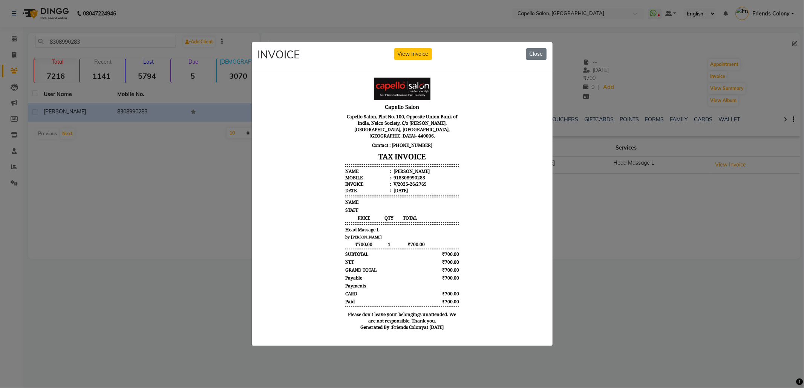
scroll to position [5, 0]
drag, startPoint x: 536, startPoint y: 52, endPoint x: 525, endPoint y: 46, distance: 12.7
click at [535, 52] on button "Close" at bounding box center [536, 54] width 20 height 12
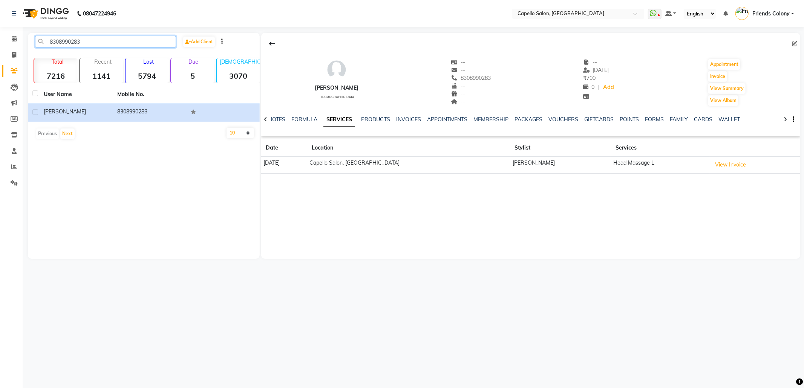
drag, startPoint x: 104, startPoint y: 40, endPoint x: 37, endPoint y: 34, distance: 68.1
click at [37, 34] on div "8308990283 Add Client Total 7216 Recent 1141 Lost 5794 Due 5 Male 3070 Female 4…" at bounding box center [144, 146] width 232 height 226
click at [9, 54] on span at bounding box center [14, 55] width 13 height 9
select select "service"
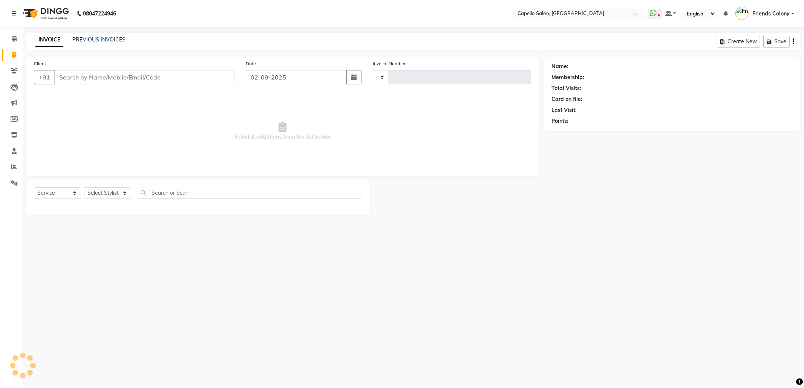
type input "2846"
select select "3583"
click at [105, 69] on div "Client +91" at bounding box center [134, 75] width 212 height 31
click at [119, 78] on input "Client" at bounding box center [144, 77] width 180 height 14
paste input "8308990283"
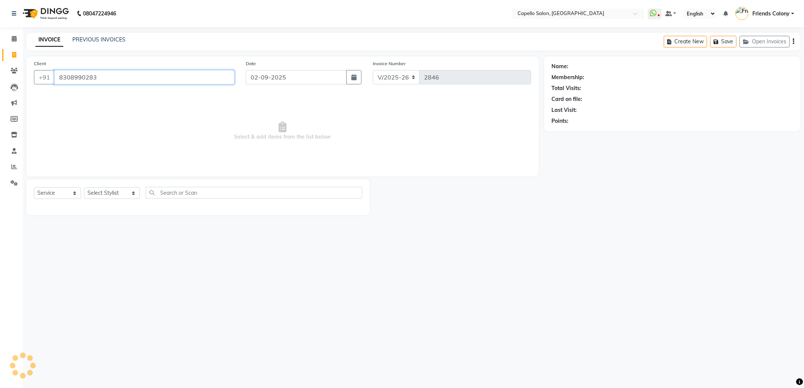
type input "8308990283"
click at [110, 189] on select "Select Stylist Admin ANKIT BANDEWAR Friends Colony Harsha Shiwankar mohini godh…" at bounding box center [112, 193] width 56 height 12
select select "75586"
click at [84, 187] on select "Select Stylist Admin ANKIT BANDEWAR Friends Colony Harsha Shiwankar mohini godh…" at bounding box center [112, 193] width 56 height 12
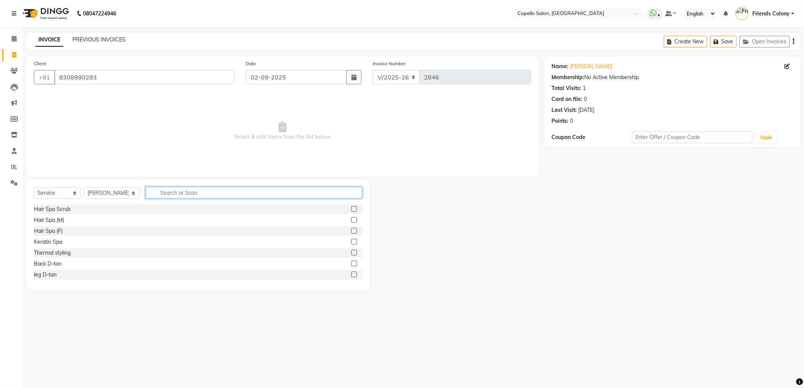
click at [175, 191] on input "text" at bounding box center [253, 193] width 217 height 12
type input "head"
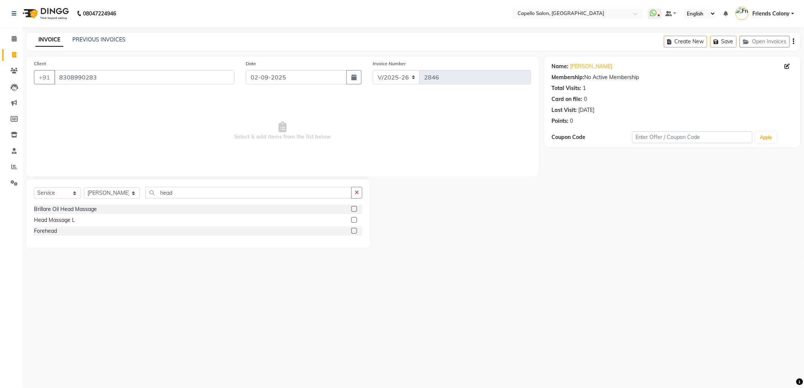
click at [353, 221] on label at bounding box center [354, 220] width 6 height 6
click at [353, 221] on input "checkbox" at bounding box center [353, 220] width 5 height 5
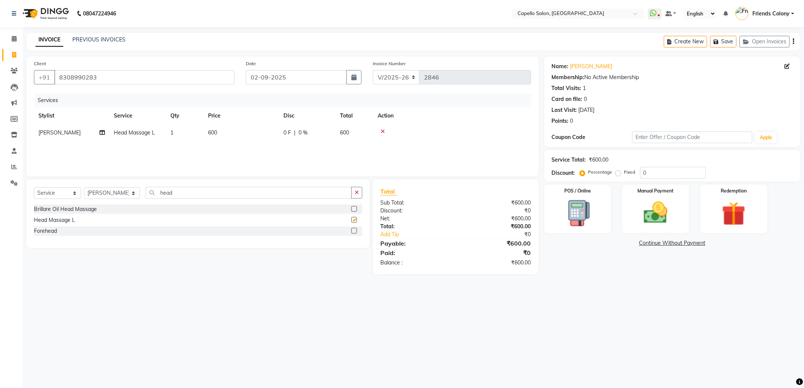
checkbox input "false"
click at [216, 125] on td "600" at bounding box center [240, 132] width 75 height 17
select select "75586"
drag, startPoint x: 270, startPoint y: 133, endPoint x: 216, endPoint y: 127, distance: 54.6
click at [217, 127] on tr "Admin ANKIT BANDEWAR Friends Colony Harsha Shiwankar mohini godhane NEHA KORE N…" at bounding box center [282, 138] width 497 height 29
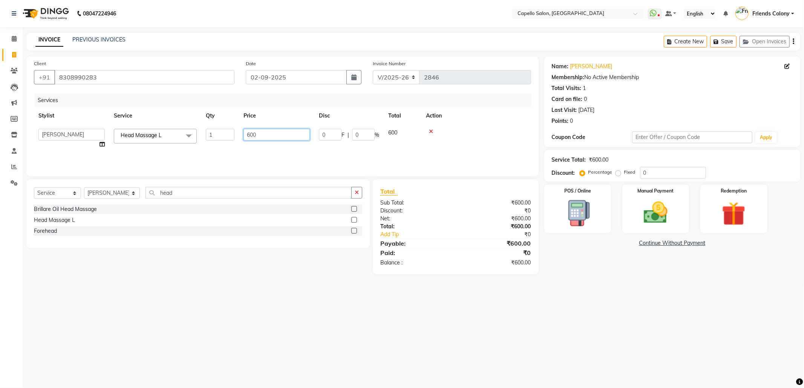
type input "8"
type input "700"
click at [114, 191] on select "Select Stylist Admin ANKIT BANDEWAR Friends Colony Harsha Shiwankar mohini godh…" at bounding box center [112, 193] width 56 height 12
click at [352, 220] on label at bounding box center [354, 220] width 6 height 6
click at [352, 220] on input "checkbox" at bounding box center [353, 220] width 5 height 5
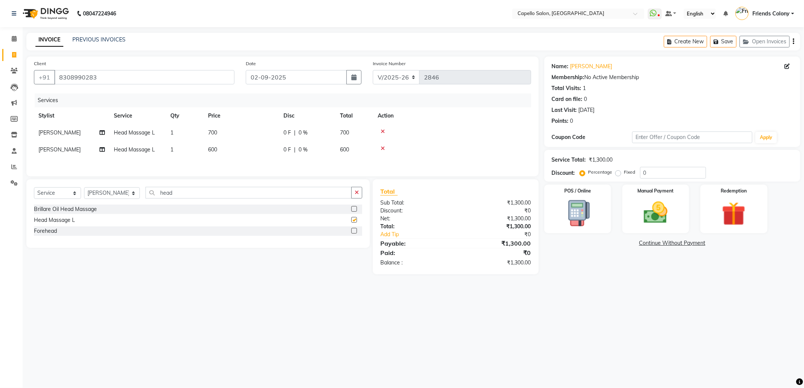
checkbox input "false"
click at [220, 145] on td "600" at bounding box center [240, 149] width 75 height 17
select select "75586"
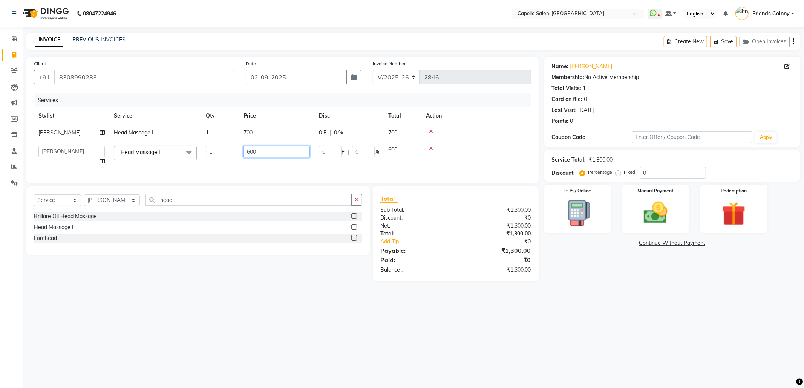
drag, startPoint x: 209, startPoint y: 154, endPoint x: 179, endPoint y: 150, distance: 30.5
click at [179, 150] on tr "Admin ANKIT BANDEWAR Friends Colony Harsha Shiwankar mohini godhane NEHA KORE N…" at bounding box center [282, 155] width 497 height 29
type input "700"
click at [508, 326] on div "08047224946 Select Location × Capello Salon, Friends Colony WhatsApp Status ✕ S…" at bounding box center [402, 194] width 804 height 388
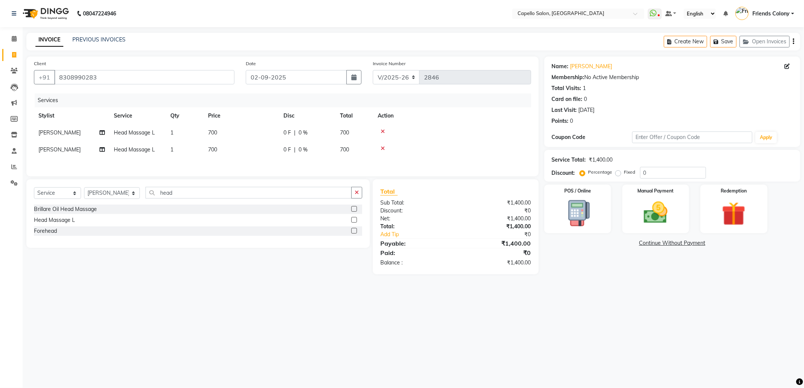
click at [64, 150] on span "[PERSON_NAME]" at bounding box center [59, 149] width 42 height 7
select select "75586"
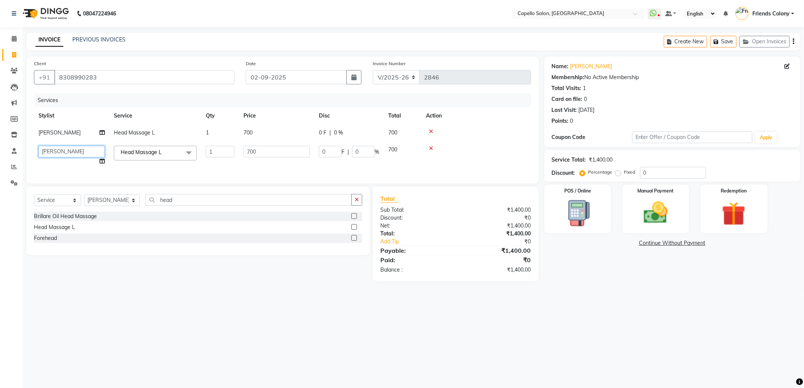
click at [88, 152] on select "Admin ANKIT BANDEWAR Friends Colony Harsha Shiwankar mohini godhane NEHA KORE N…" at bounding box center [71, 152] width 66 height 12
select select "68237"
click at [306, 309] on div "08047224946 Select Location × Capello Salon, Friends Colony WhatsApp Status ✕ S…" at bounding box center [402, 194] width 804 height 388
click at [671, 220] on img at bounding box center [655, 213] width 40 height 29
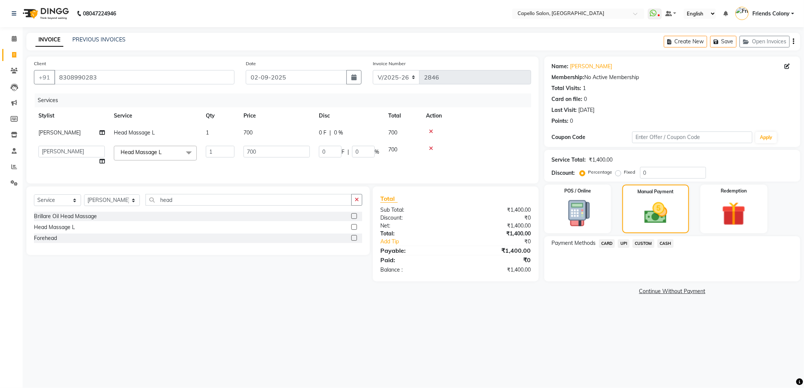
click at [606, 243] on span "CARD" at bounding box center [607, 243] width 16 height 9
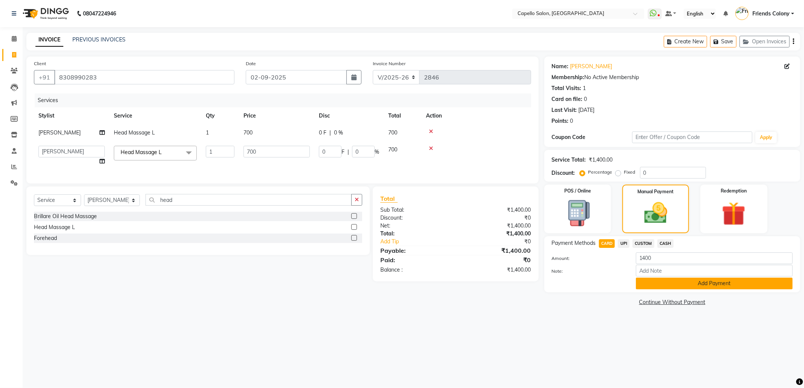
drag, startPoint x: 660, startPoint y: 280, endPoint x: 667, endPoint y: 283, distance: 7.4
click at [661, 280] on button "Add Payment" at bounding box center [714, 284] width 157 height 12
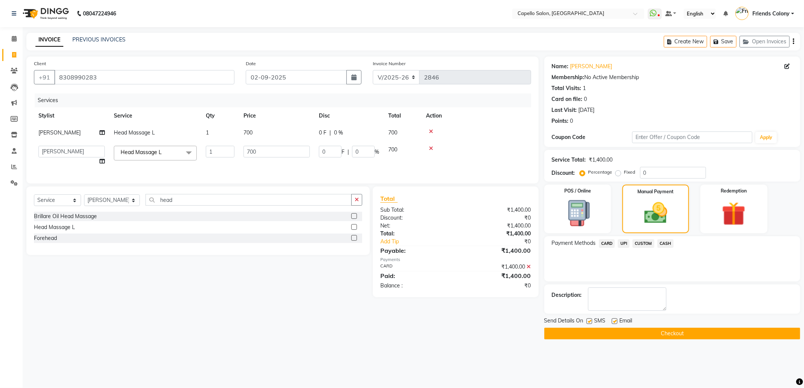
click at [694, 334] on button "Checkout" at bounding box center [672, 334] width 256 height 12
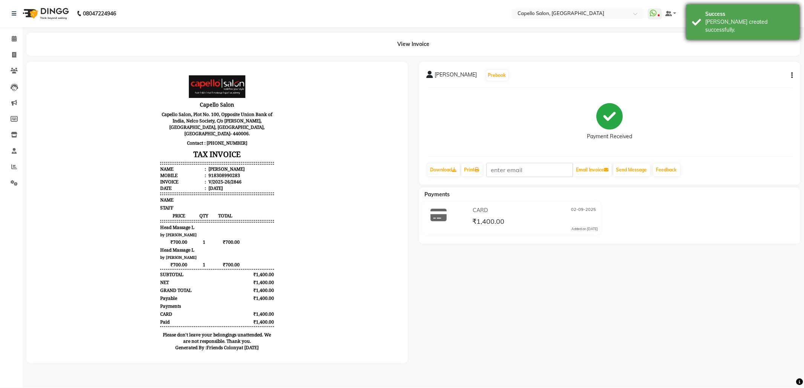
click at [749, 12] on div "Success" at bounding box center [749, 14] width 89 height 8
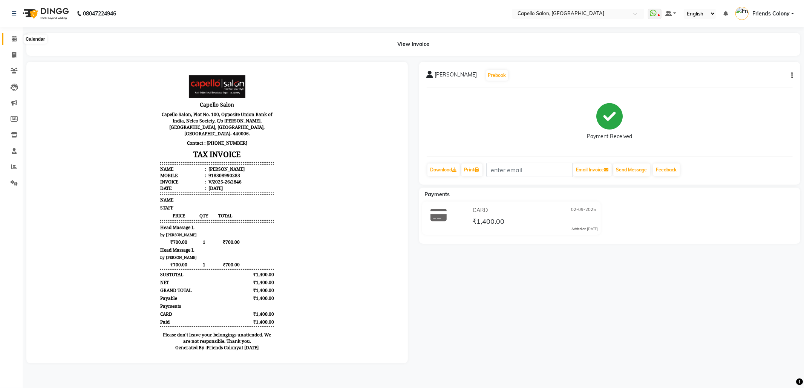
click at [16, 40] on icon at bounding box center [14, 39] width 5 height 6
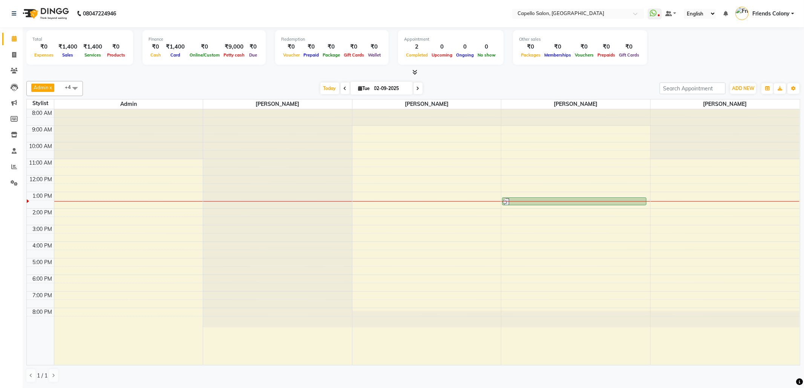
click at [14, 48] on li "Invoice" at bounding box center [11, 55] width 23 height 16
drag, startPoint x: 14, startPoint y: 48, endPoint x: 18, endPoint y: 54, distance: 6.7
click at [17, 50] on li "Invoice" at bounding box center [11, 55] width 23 height 16
click at [17, 46] on li "Calendar" at bounding box center [11, 39] width 23 height 16
click at [35, 90] on span "Admin" at bounding box center [41, 87] width 15 height 6
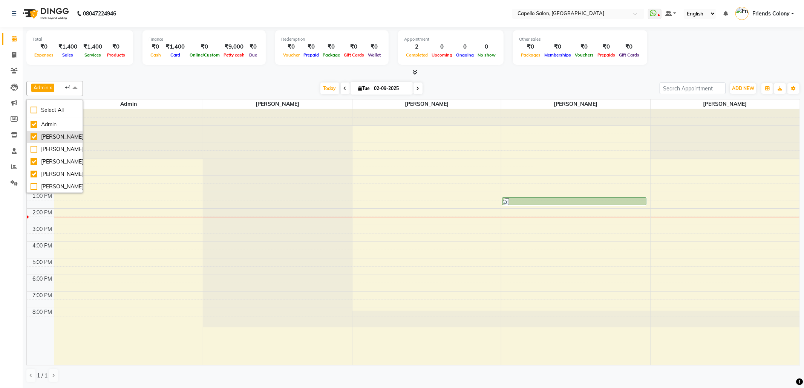
click at [50, 141] on div "[PERSON_NAME]" at bounding box center [55, 137] width 48 height 8
checkbox input "false"
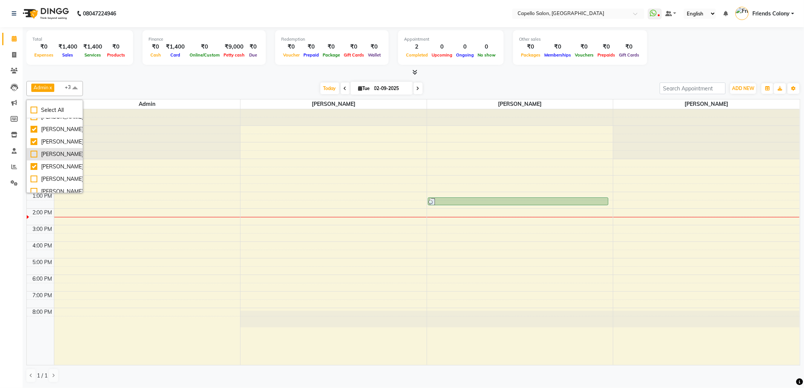
scroll to position [50, 0]
click at [52, 141] on div "[PERSON_NAME]" at bounding box center [55, 137] width 48 height 8
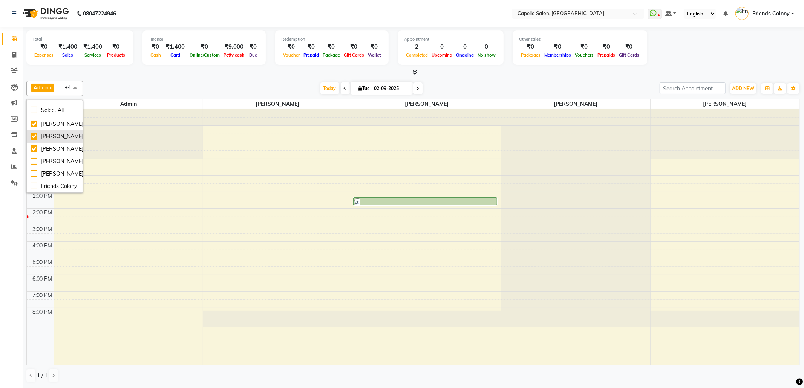
click at [52, 141] on div "[PERSON_NAME]" at bounding box center [55, 137] width 48 height 8
checkbox input "false"
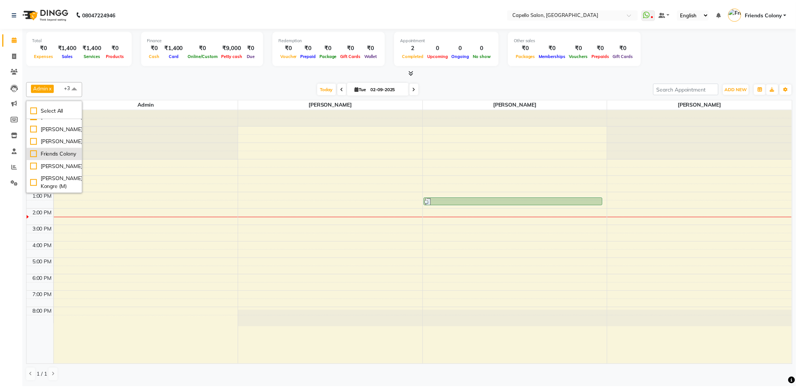
scroll to position [100, 0]
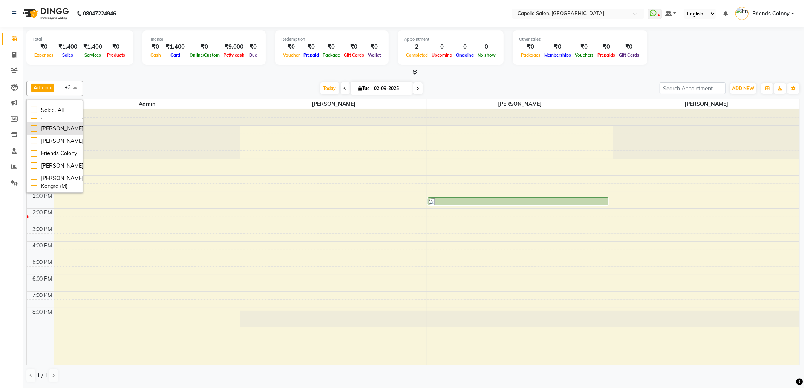
click at [50, 133] on div "[PERSON_NAME]" at bounding box center [55, 129] width 48 height 8
checkbox input "true"
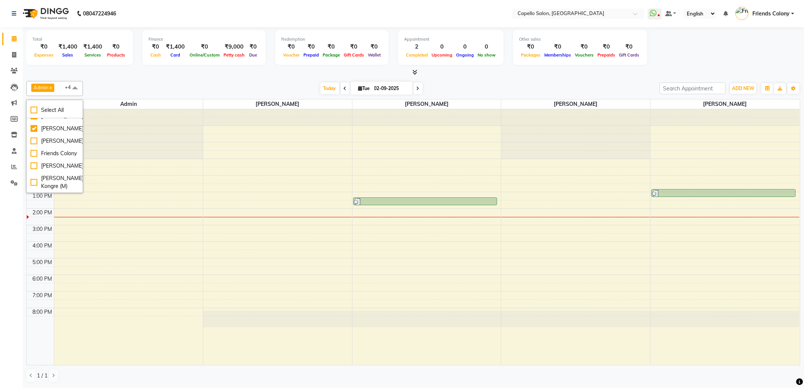
click at [218, 73] on div at bounding box center [413, 73] width 774 height 8
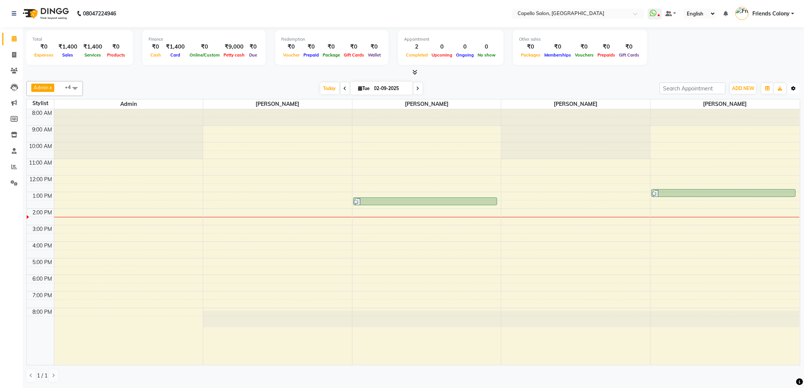
click at [792, 84] on button "Toggle Dropdown" at bounding box center [793, 88] width 12 height 11
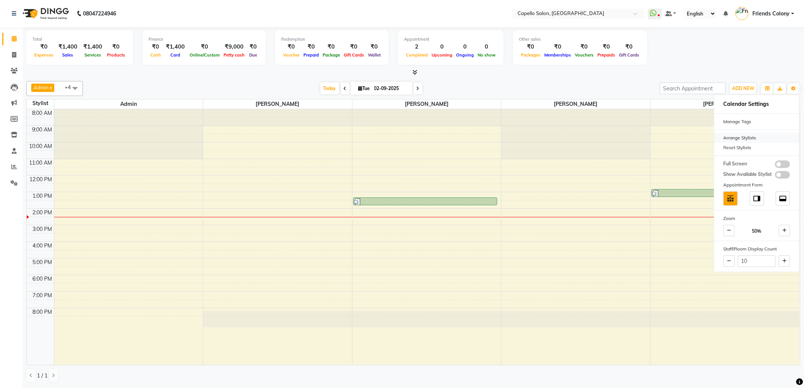
click at [754, 140] on div "Arrange Stylists" at bounding box center [756, 138] width 85 height 10
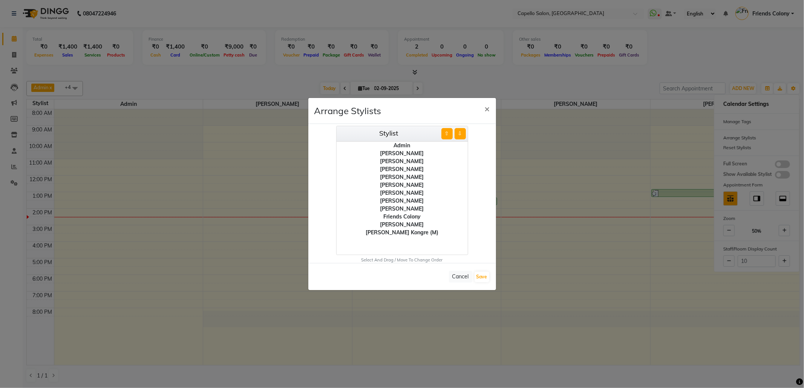
click at [413, 170] on div "[PERSON_NAME]" at bounding box center [401, 169] width 131 height 8
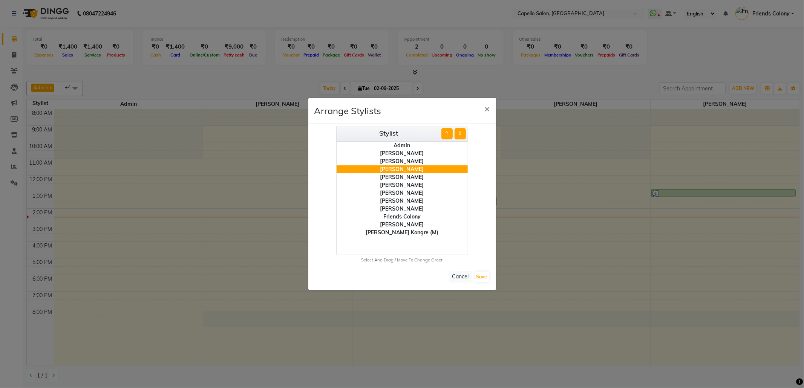
click at [445, 128] on button "⇧" at bounding box center [446, 133] width 11 height 11
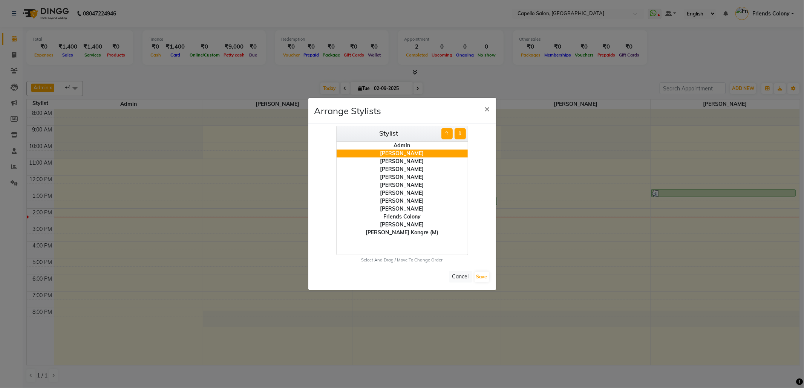
click at [416, 199] on div "[PERSON_NAME]" at bounding box center [401, 201] width 131 height 8
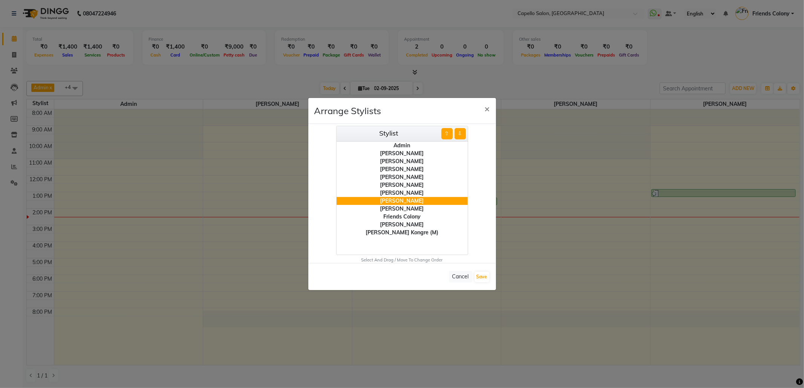
click at [445, 132] on button "⇧" at bounding box center [446, 133] width 11 height 11
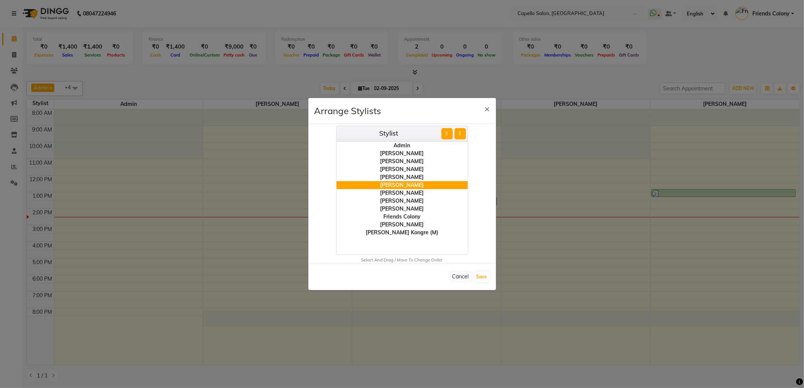
click at [445, 132] on button "⇧" at bounding box center [446, 133] width 11 height 11
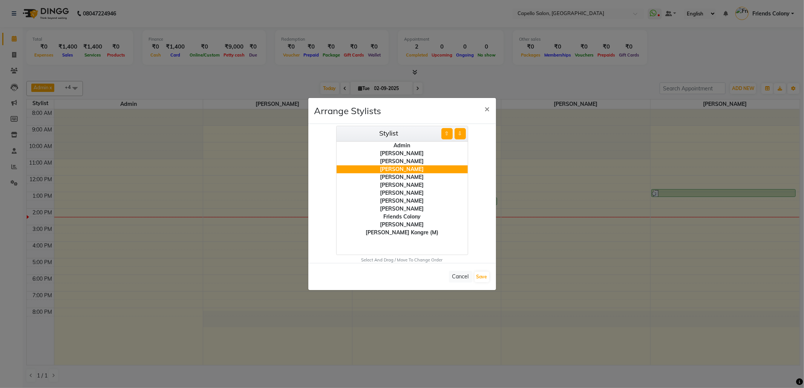
click at [445, 132] on button "⇧" at bounding box center [446, 133] width 11 height 11
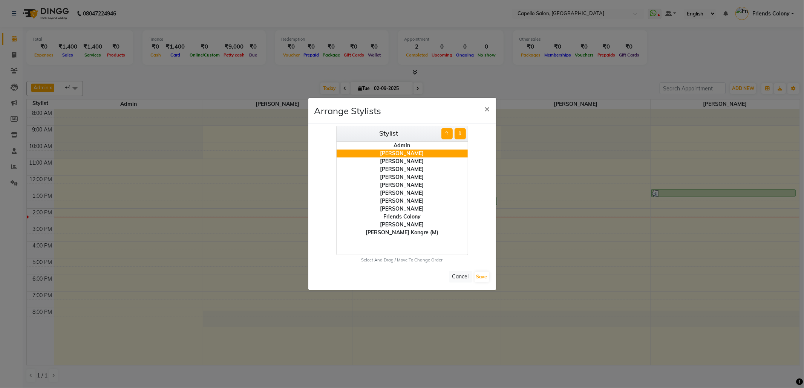
click at [457, 133] on button "⇩" at bounding box center [459, 133] width 11 height 11
click at [417, 182] on div "[PERSON_NAME]" at bounding box center [401, 185] width 131 height 8
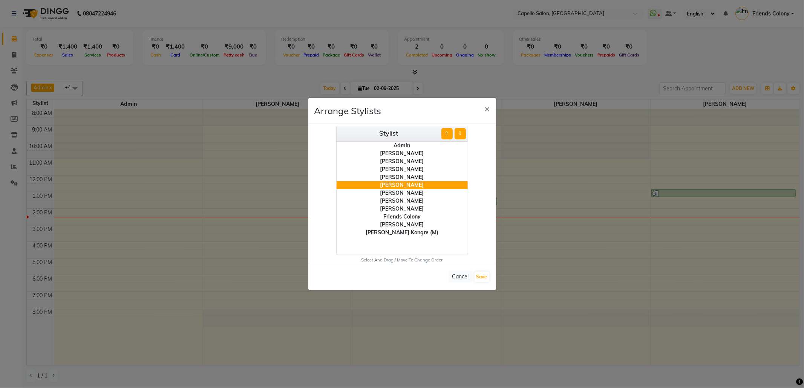
click at [445, 133] on button "⇧" at bounding box center [446, 133] width 11 height 11
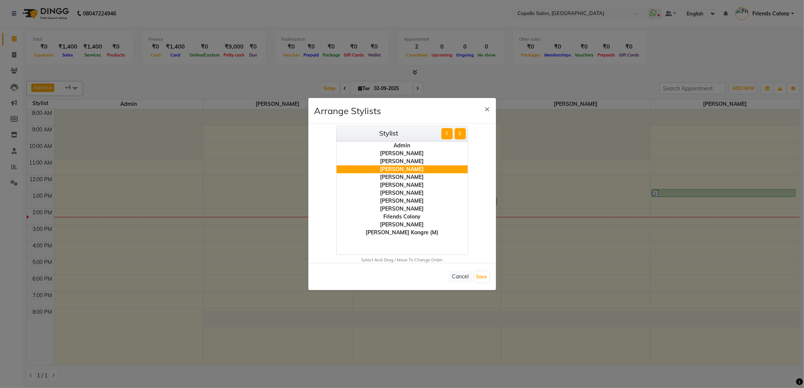
click at [420, 203] on div "[PERSON_NAME]" at bounding box center [401, 201] width 131 height 8
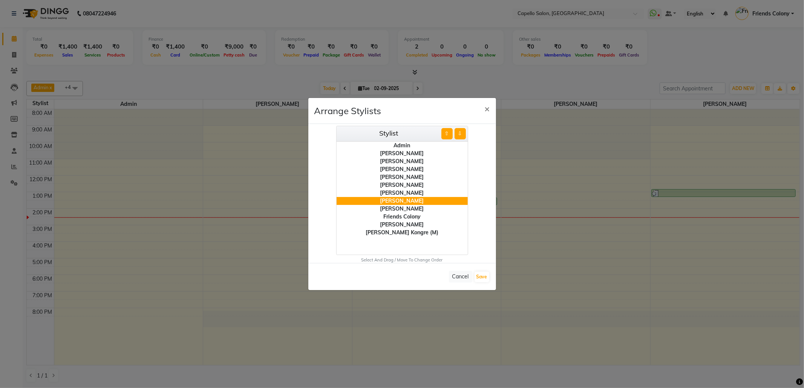
click at [442, 133] on button "⇧" at bounding box center [446, 133] width 11 height 11
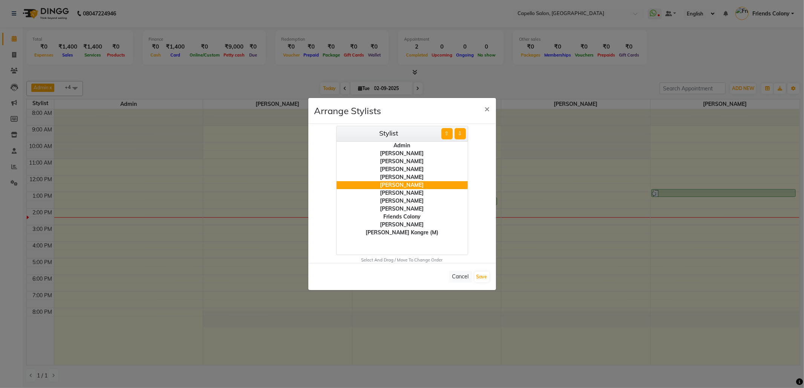
click at [442, 133] on button "⇧" at bounding box center [446, 133] width 11 height 11
click at [476, 276] on button "Save" at bounding box center [481, 277] width 15 height 11
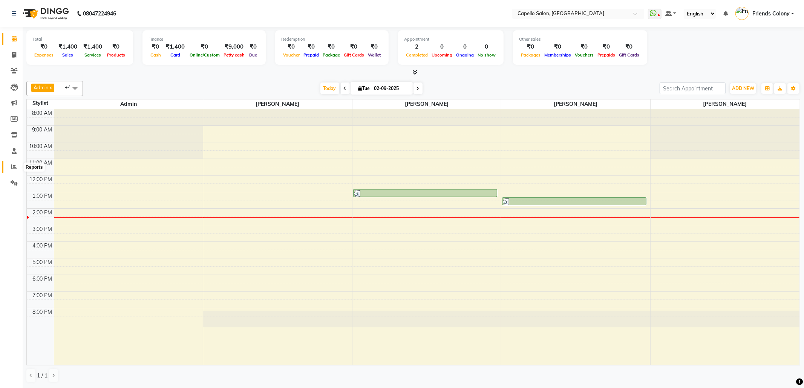
click at [12, 166] on icon at bounding box center [14, 167] width 6 height 6
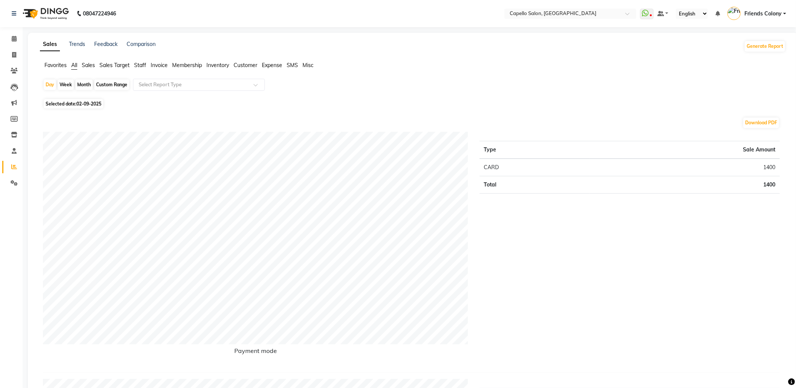
click at [78, 84] on div "Month" at bounding box center [83, 85] width 17 height 11
select select "9"
select select "2025"
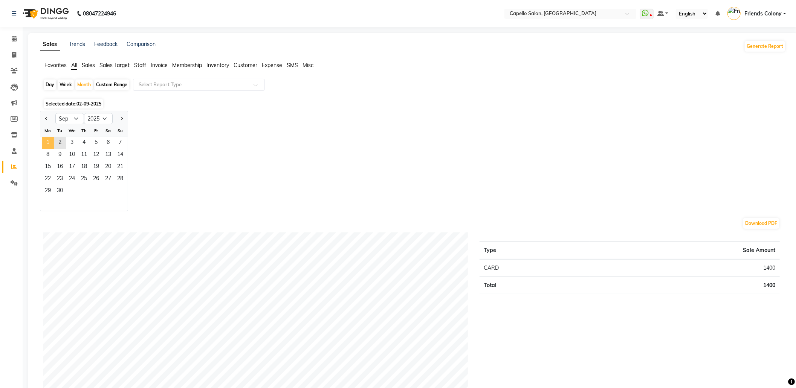
click at [49, 144] on span "1" at bounding box center [48, 143] width 12 height 12
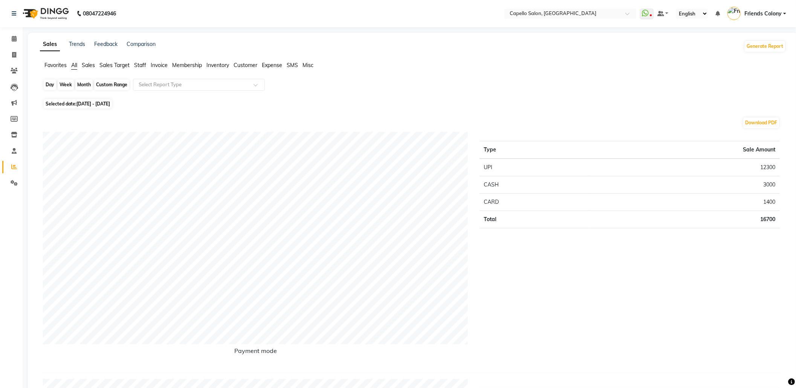
click at [84, 85] on div "Month" at bounding box center [83, 85] width 17 height 11
select select "9"
select select "2025"
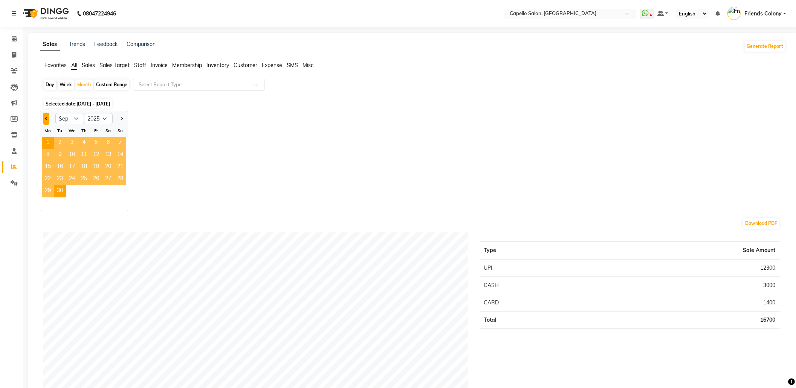
click at [46, 121] on button "Previous month" at bounding box center [46, 119] width 6 height 12
select select "8"
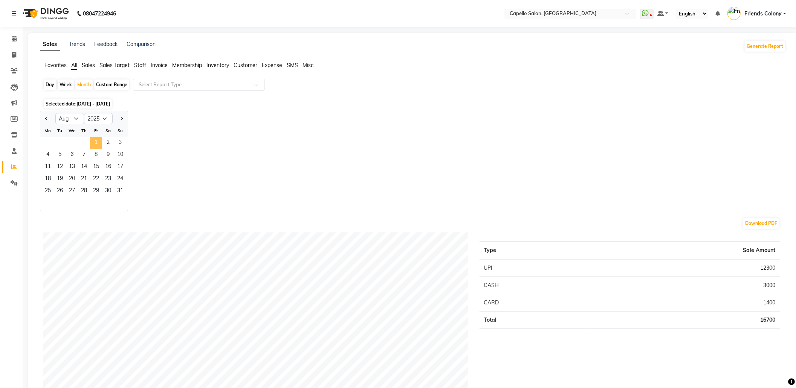
click at [95, 142] on span "1" at bounding box center [96, 143] width 12 height 12
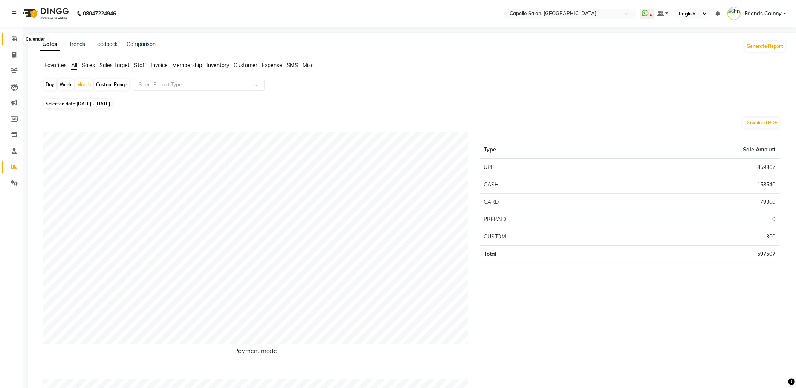
click at [14, 40] on icon at bounding box center [14, 39] width 5 height 6
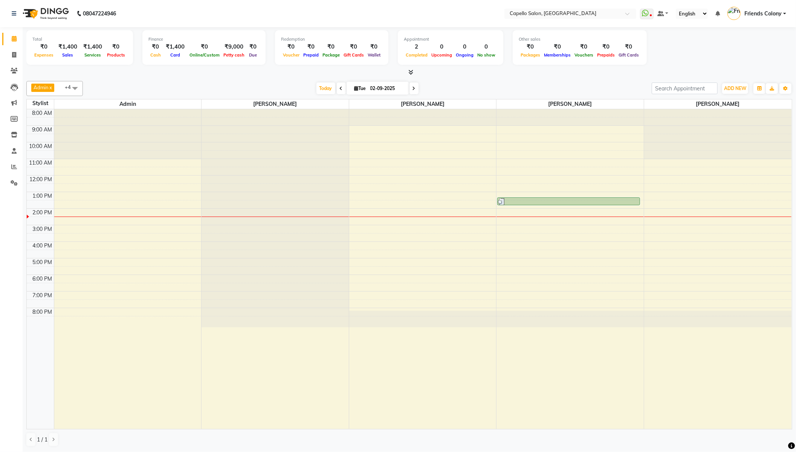
click at [695, 437] on div "1 / 1" at bounding box center [409, 440] width 766 height 14
click at [787, 444] on div "1 / 1" at bounding box center [409, 440] width 766 height 14
click at [790, 448] on icon at bounding box center [791, 446] width 7 height 7
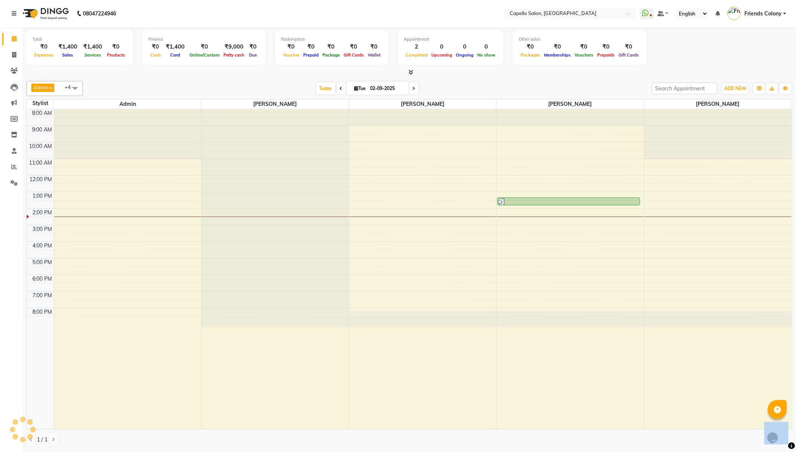
click at [790, 448] on icon at bounding box center [791, 446] width 7 height 7
click at [795, 450] on div "Total ₹0 Expenses ₹1,400 Sales ₹1,400 Services ₹0 Products Finance ₹0 Cash ₹1,4…" at bounding box center [410, 239] width 774 height 425
click at [796, 450] on div "Total ₹0 Expenses ₹1,400 Sales ₹1,400 Services ₹0 Products Finance ₹0 Cash ₹1,4…" at bounding box center [410, 239] width 774 height 425
click at [675, 136] on div "8:00 AM 9:00 AM 10:00 AM 11:00 AM 12:00 PM 1:00 PM 2:00 PM 3:00 PM 4:00 PM 5:00…" at bounding box center [409, 269] width 765 height 320
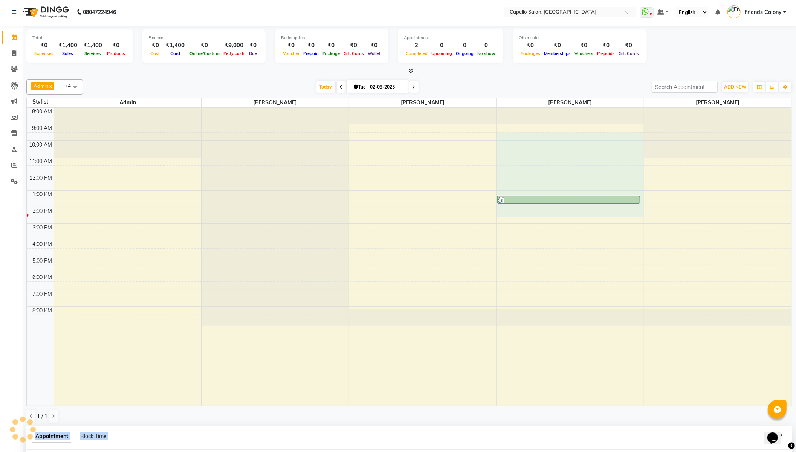
click at [681, 108] on div at bounding box center [717, 108] width 147 height 0
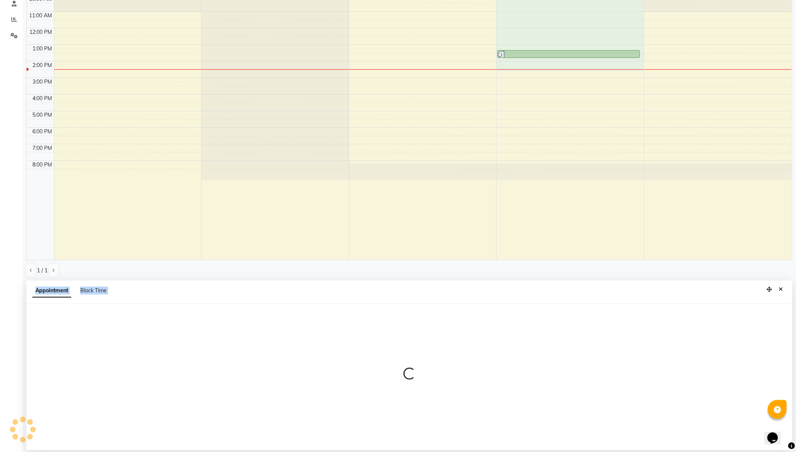
select select "68237"
select select "570"
select select "tentative"
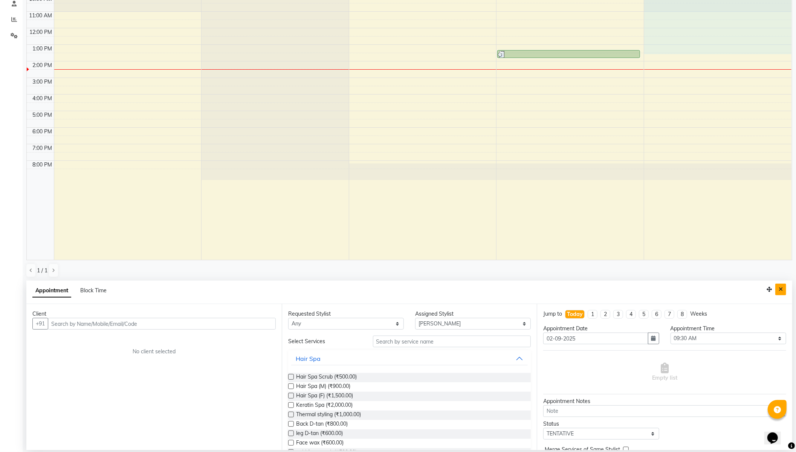
click at [779, 286] on button "Close" at bounding box center [780, 290] width 11 height 12
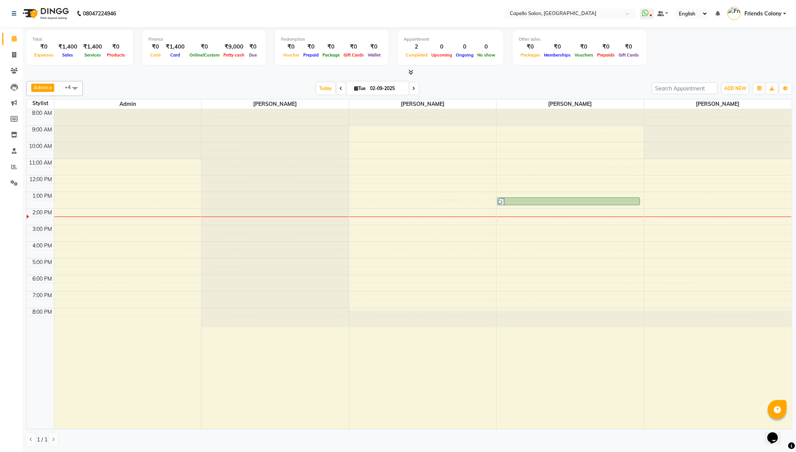
scroll to position [0, 0]
drag, startPoint x: 742, startPoint y: 264, endPoint x: 742, endPoint y: 260, distance: 4.2
drag, startPoint x: 741, startPoint y: 261, endPoint x: 774, endPoint y: 44, distance: 219.1
click at [774, 44] on div "Total ₹0 Expenses ₹1,400 Sales ₹1,400 Services ₹0 Products Finance ₹0 Cash ₹1,4…" at bounding box center [409, 48] width 766 height 37
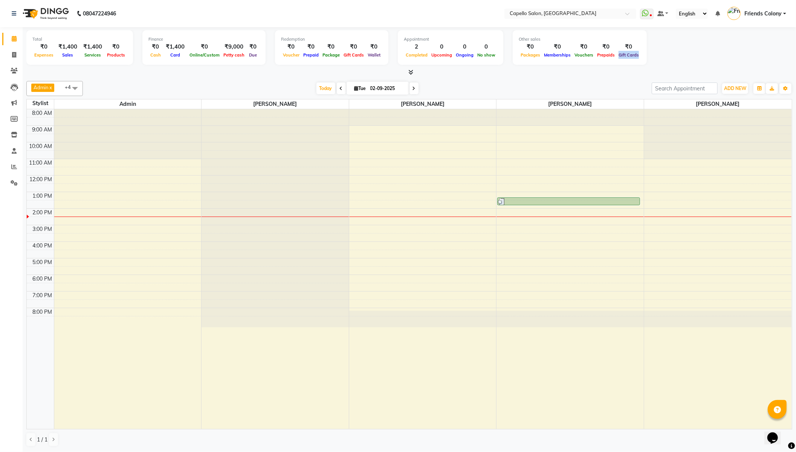
click at [774, 44] on div "Total ₹0 Expenses ₹1,400 Sales ₹1,400 Services ₹0 Products Finance ₹0 Cash ₹1,4…" at bounding box center [409, 48] width 766 height 37
click at [773, 44] on div "Total ₹0 Expenses ₹1,400 Sales ₹1,400 Services ₹0 Products Finance ₹0 Cash ₹1,4…" at bounding box center [409, 48] width 766 height 37
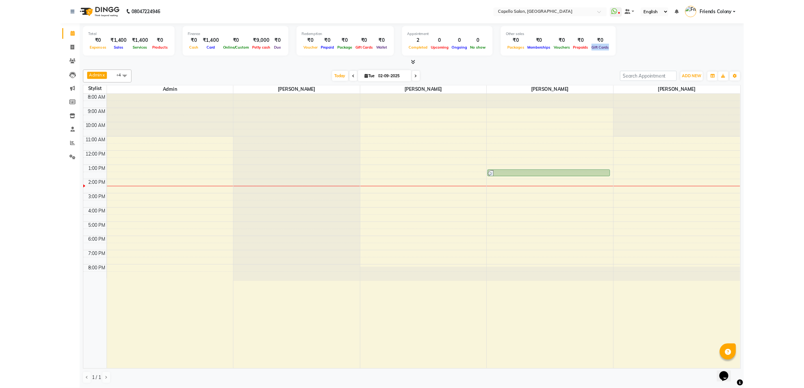
scroll to position [0, 0]
